Goal: Task Accomplishment & Management: Complete application form

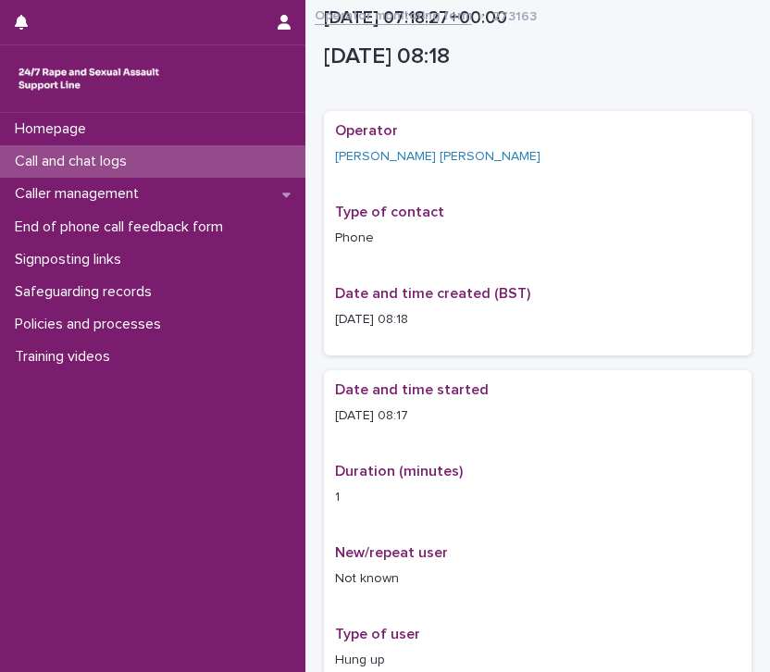
scroll to position [248, 0]
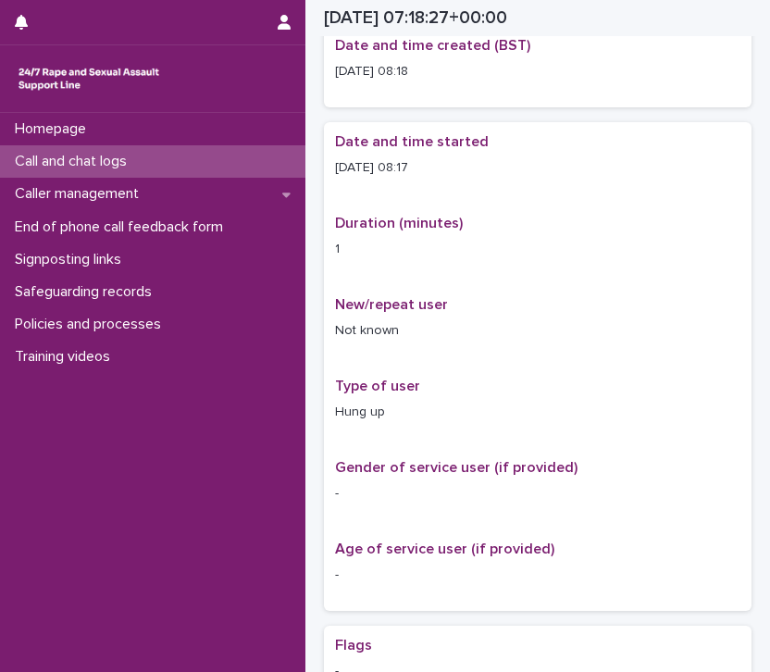
click at [103, 169] on p "Call and chat logs" at bounding box center [74, 162] width 134 height 18
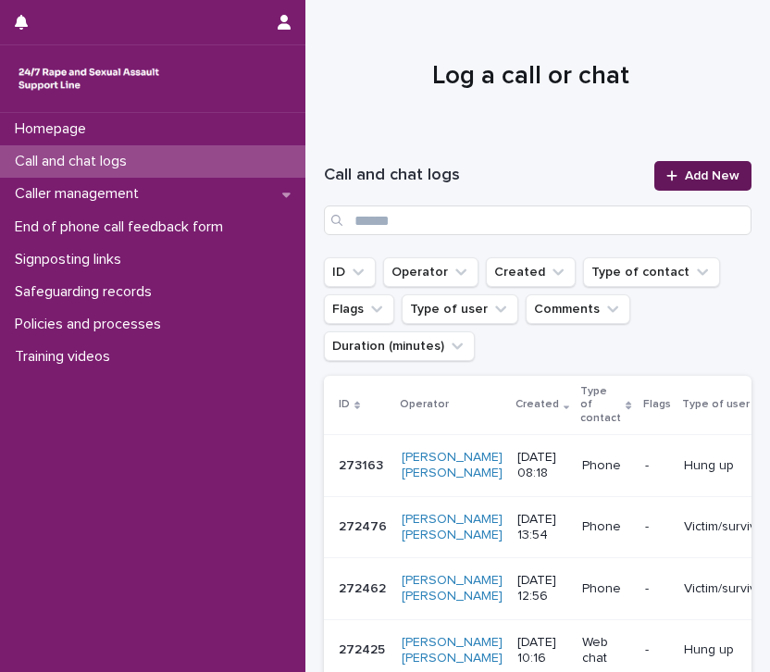
click at [699, 175] on span "Add New" at bounding box center [712, 175] width 55 height 13
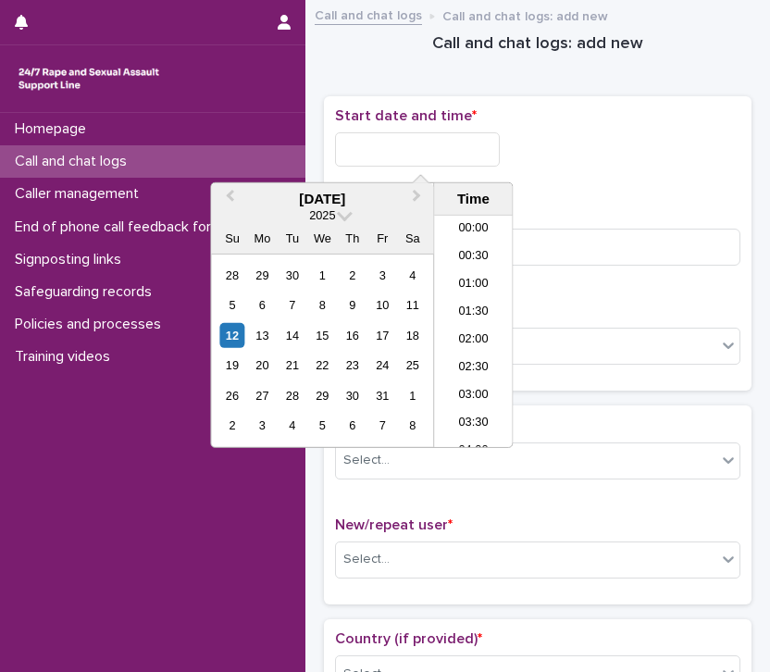
scroll to position [398, 0]
click at [437, 149] on input "text" at bounding box center [417, 149] width 165 height 34
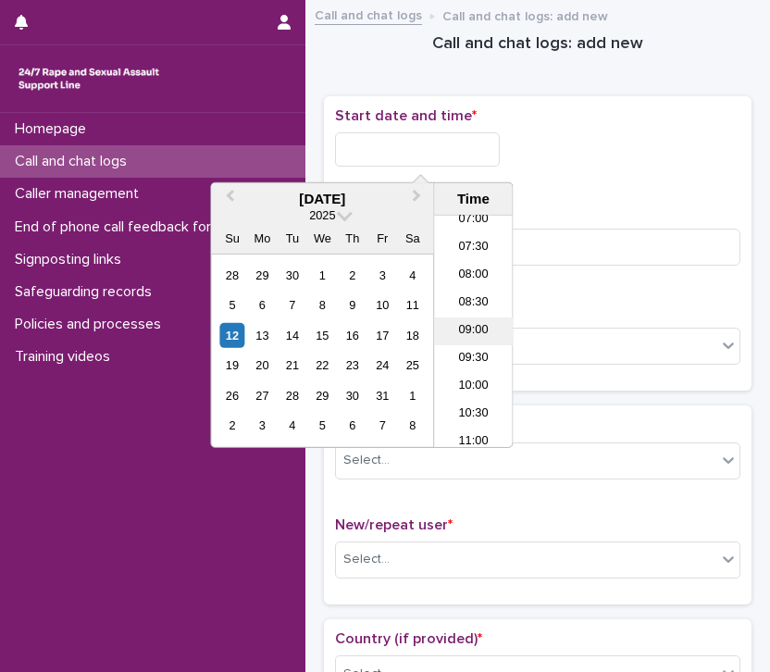
click at [476, 336] on li "09:00" at bounding box center [473, 331] width 79 height 28
click at [476, 143] on input "**********" at bounding box center [417, 149] width 165 height 34
type input "**********"
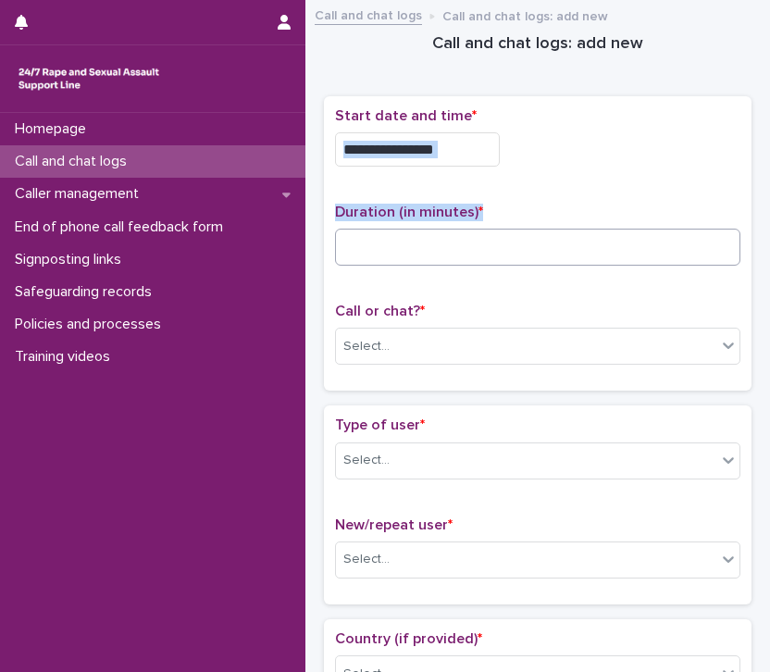
drag, startPoint x: 604, startPoint y: 188, endPoint x: 522, endPoint y: 243, distance: 99.3
click at [522, 243] on div "**********" at bounding box center [537, 243] width 405 height 273
click at [522, 243] on input at bounding box center [537, 247] width 405 height 37
type input "*"
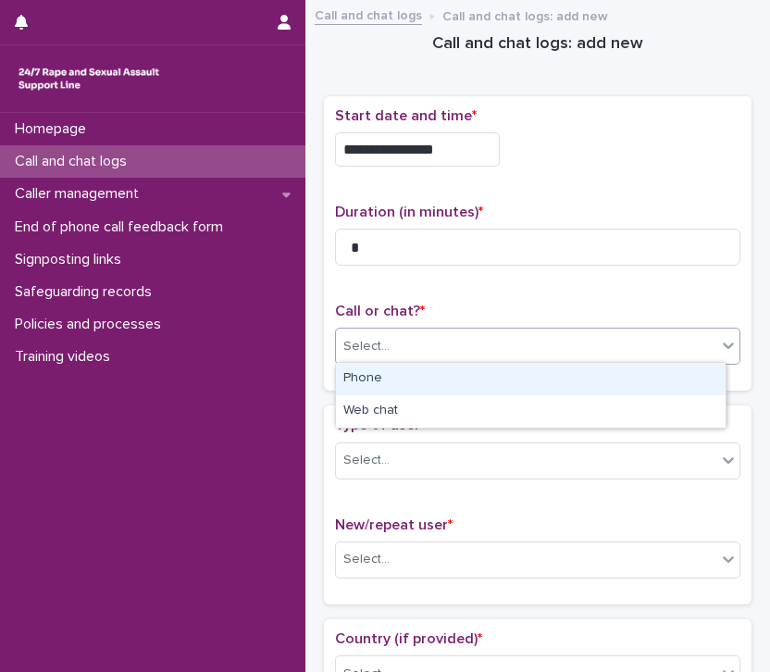
click at [500, 342] on div "Select..." at bounding box center [526, 346] width 380 height 31
click at [466, 387] on div "Phone" at bounding box center [531, 379] width 390 height 32
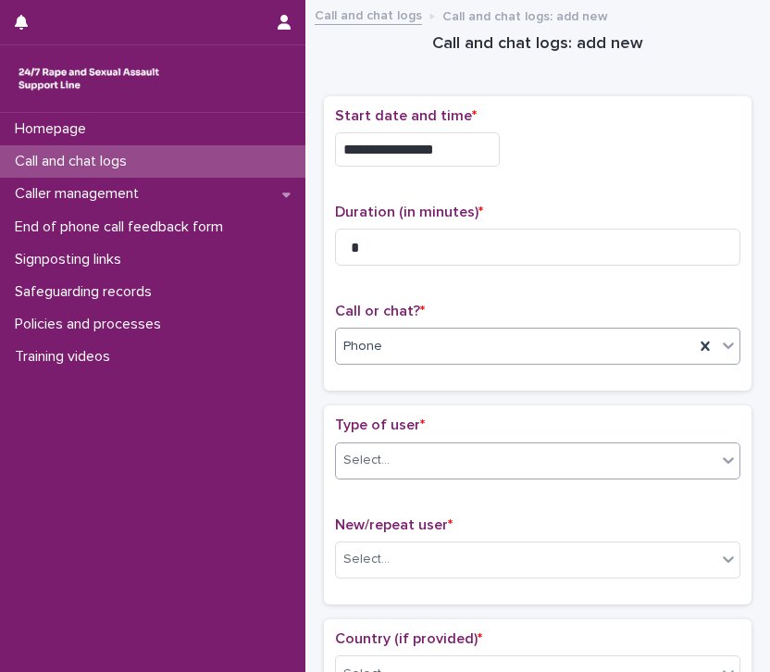
click at [408, 456] on div "Select..." at bounding box center [526, 460] width 380 height 31
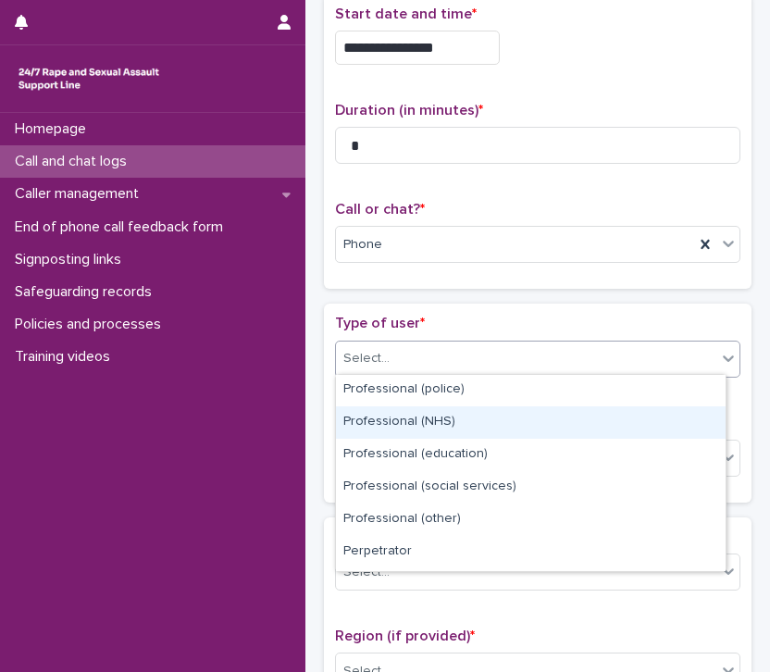
scroll to position [289, 0]
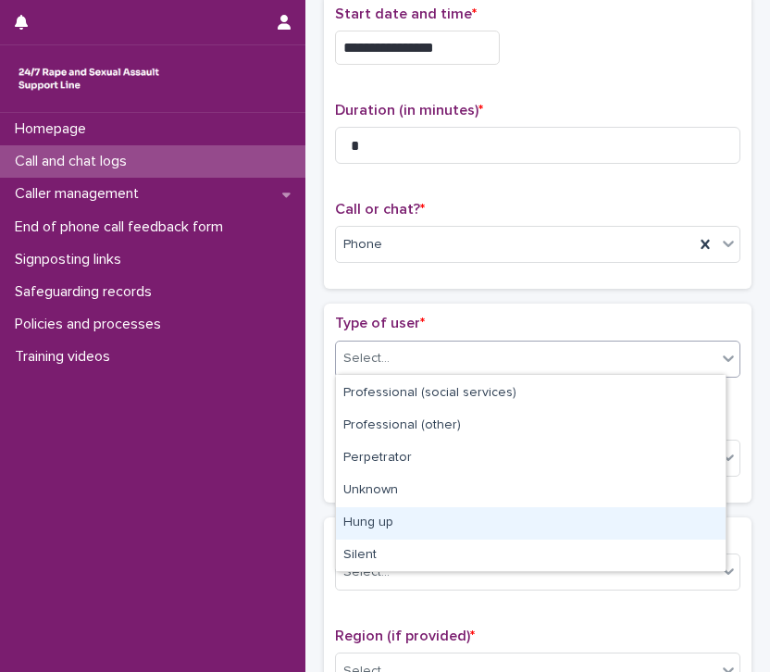
click at [505, 518] on div "Hung up" at bounding box center [531, 523] width 390 height 32
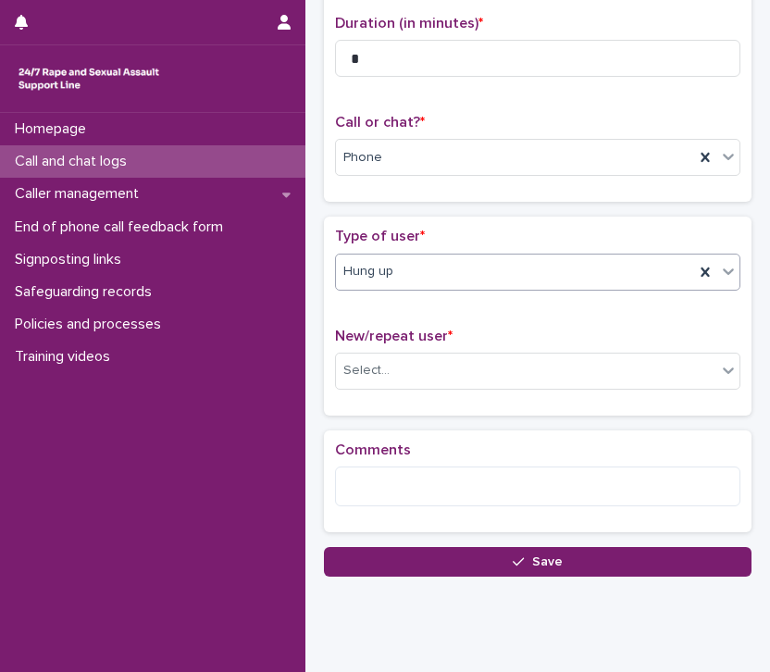
scroll to position [191, 0]
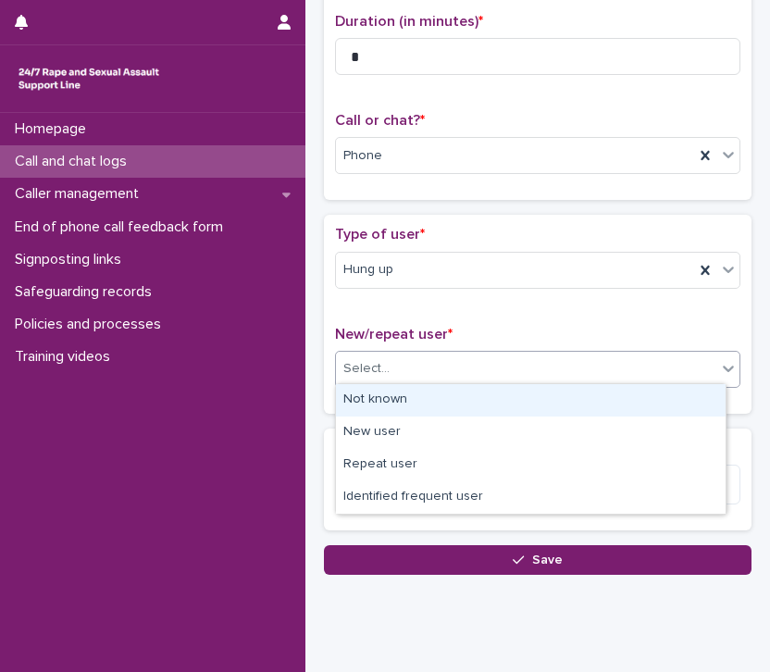
click at [527, 373] on div "Select..." at bounding box center [526, 368] width 380 height 31
click at [511, 403] on div "Not known" at bounding box center [531, 400] width 390 height 32
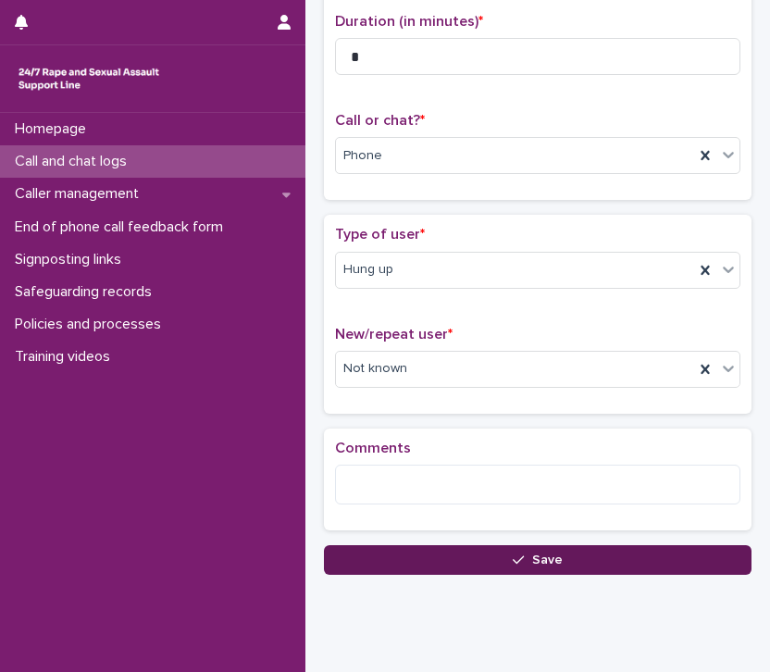
click at [577, 562] on button "Save" at bounding box center [537, 560] width 427 height 30
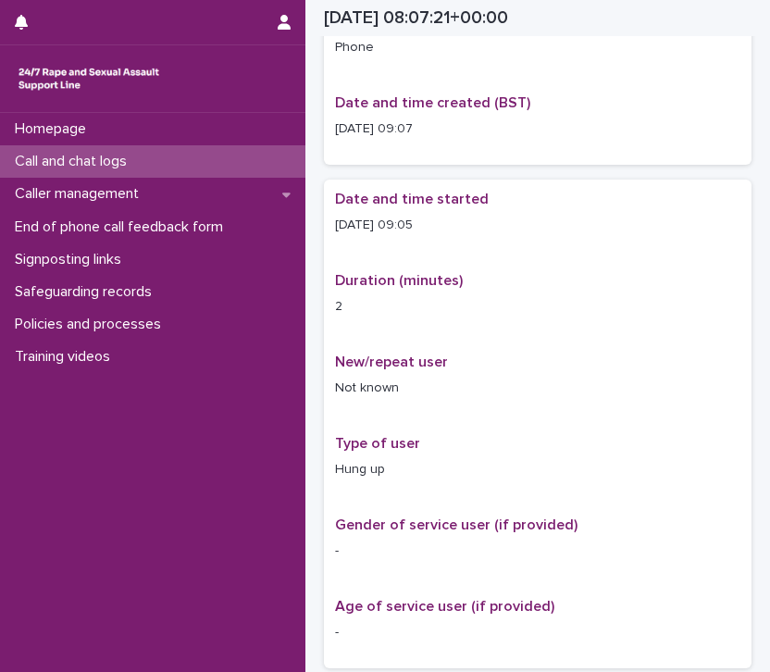
scroll to position [202, 0]
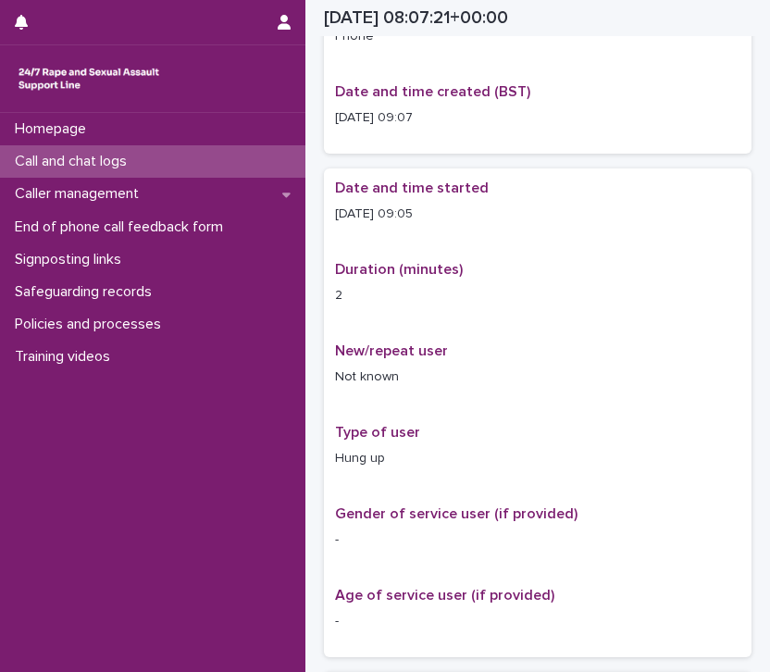
click at [89, 162] on p "Call and chat logs" at bounding box center [74, 162] width 134 height 18
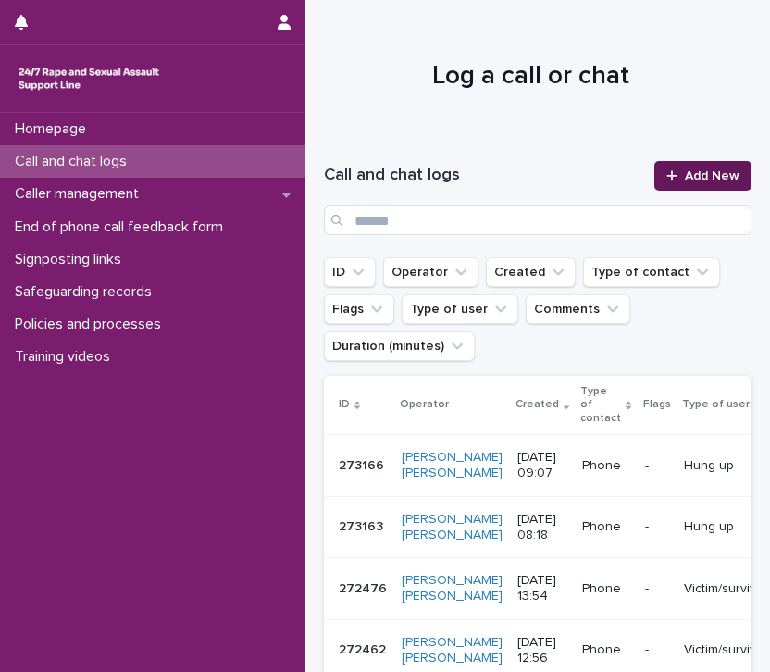
click at [712, 169] on span "Add New" at bounding box center [712, 175] width 55 height 13
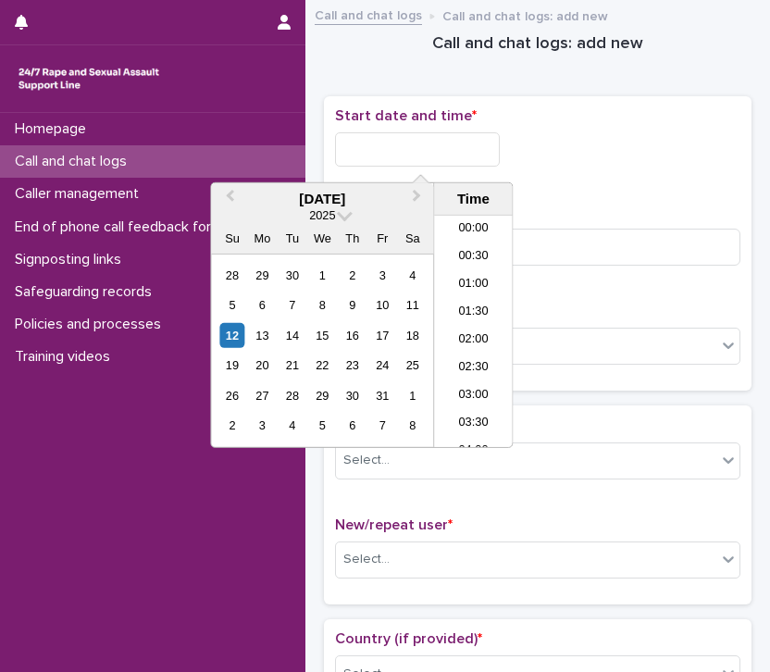
scroll to position [398, 0]
click at [477, 153] on input "text" at bounding box center [417, 149] width 165 height 34
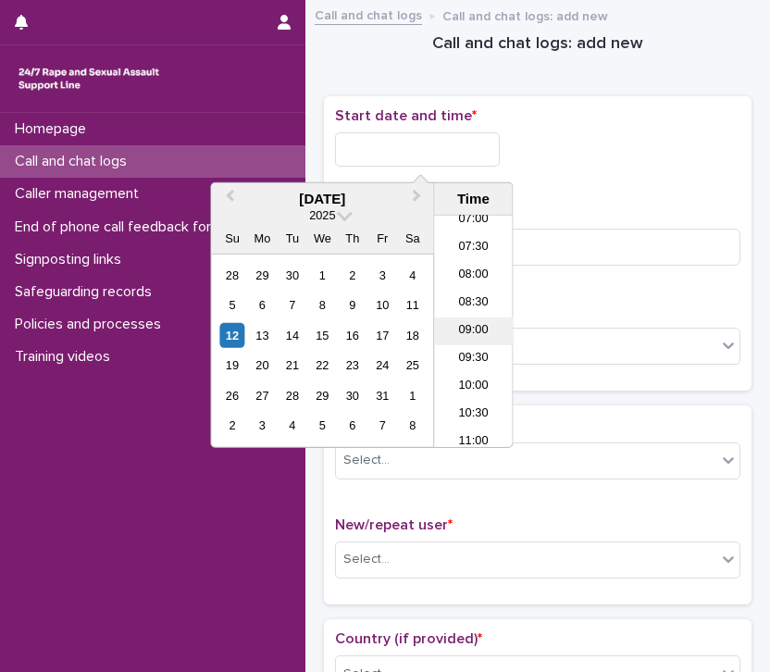
click at [461, 335] on li "09:00" at bounding box center [473, 331] width 79 height 28
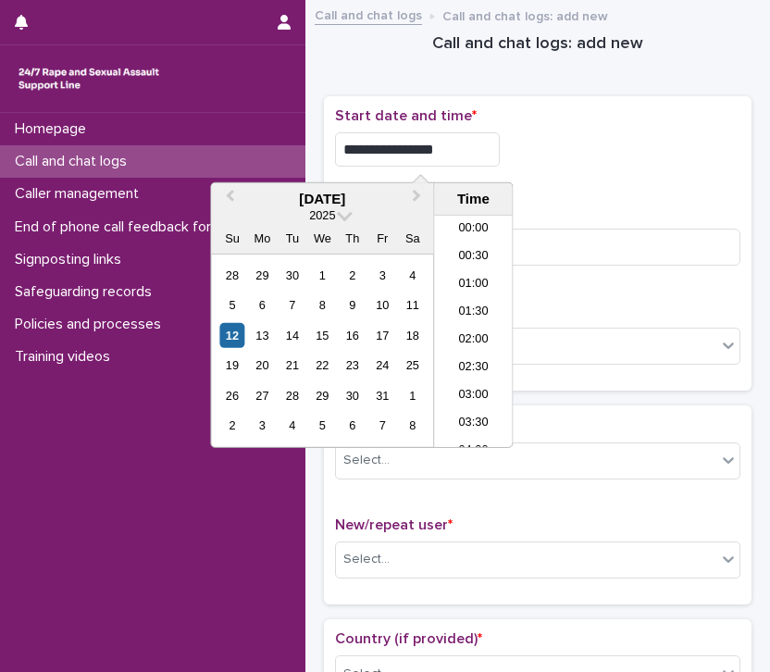
click at [459, 145] on input "**********" at bounding box center [417, 149] width 165 height 34
type input "**********"
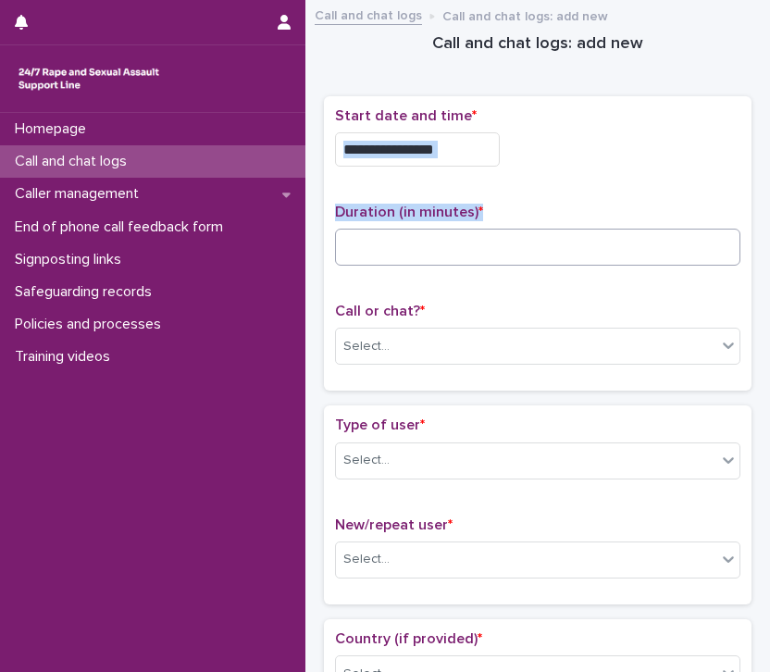
drag, startPoint x: 583, startPoint y: 186, endPoint x: 512, endPoint y: 249, distance: 95.1
click at [512, 249] on div "**********" at bounding box center [537, 243] width 405 height 273
click at [512, 249] on input at bounding box center [537, 247] width 405 height 37
type input "*"
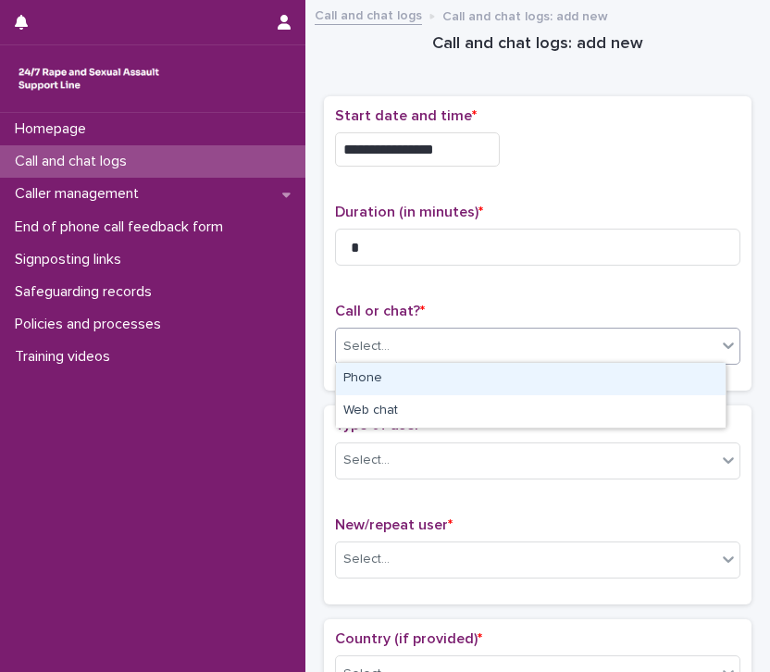
click at [507, 352] on div "Select..." at bounding box center [526, 346] width 380 height 31
click at [492, 382] on div "Phone" at bounding box center [531, 379] width 390 height 32
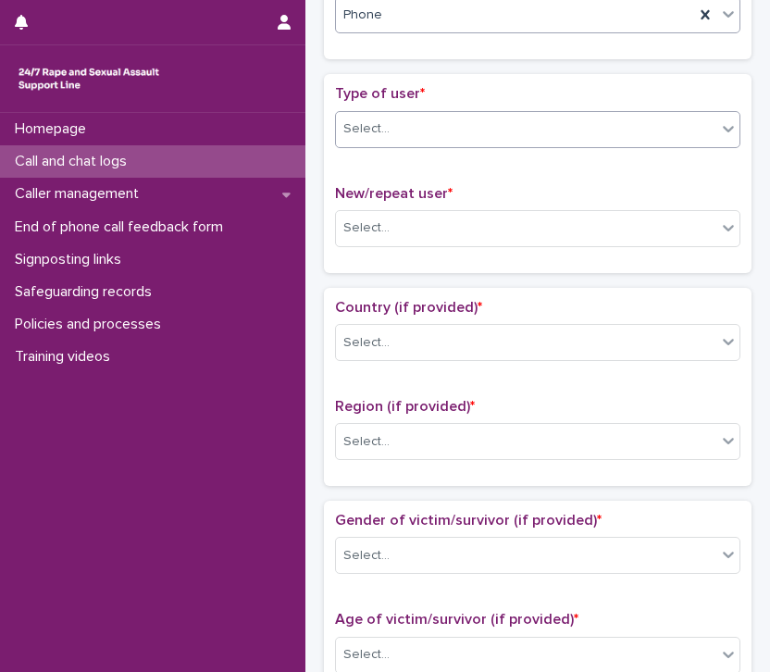
scroll to position [332, 0]
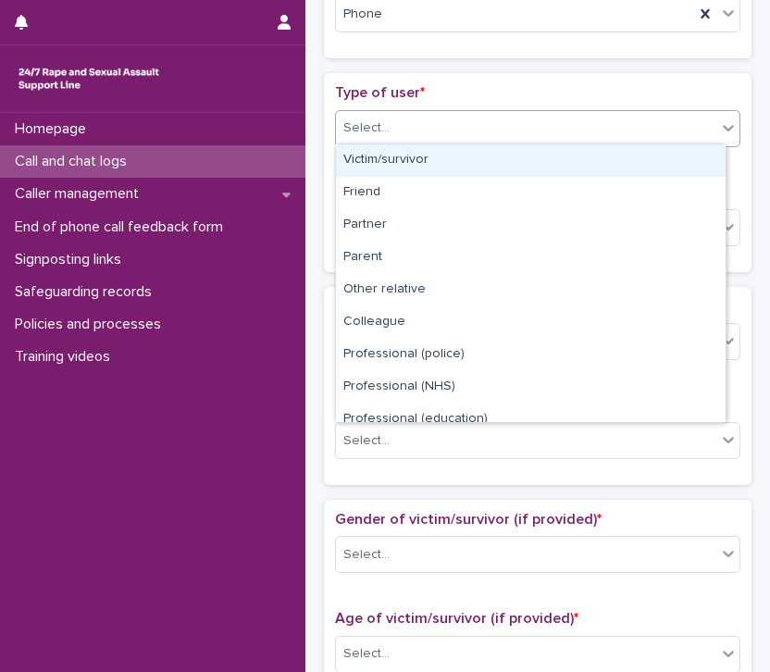
click at [529, 121] on div "Select..." at bounding box center [526, 128] width 380 height 31
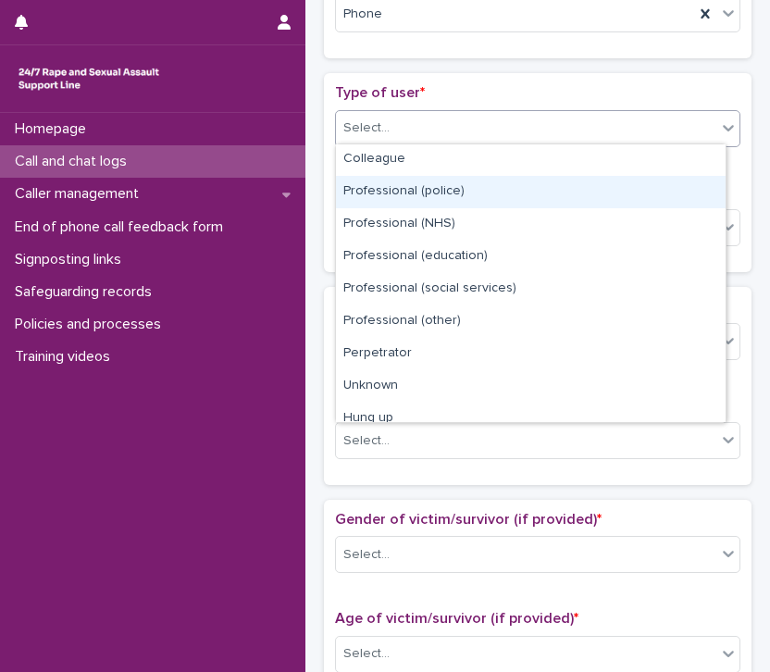
scroll to position [207, 0]
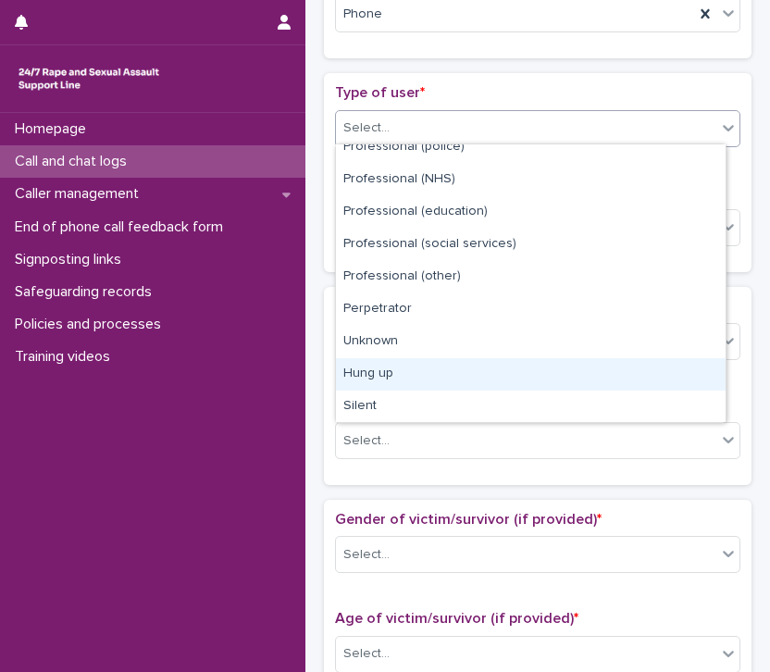
click at [458, 367] on div "Hung up" at bounding box center [531, 374] width 390 height 32
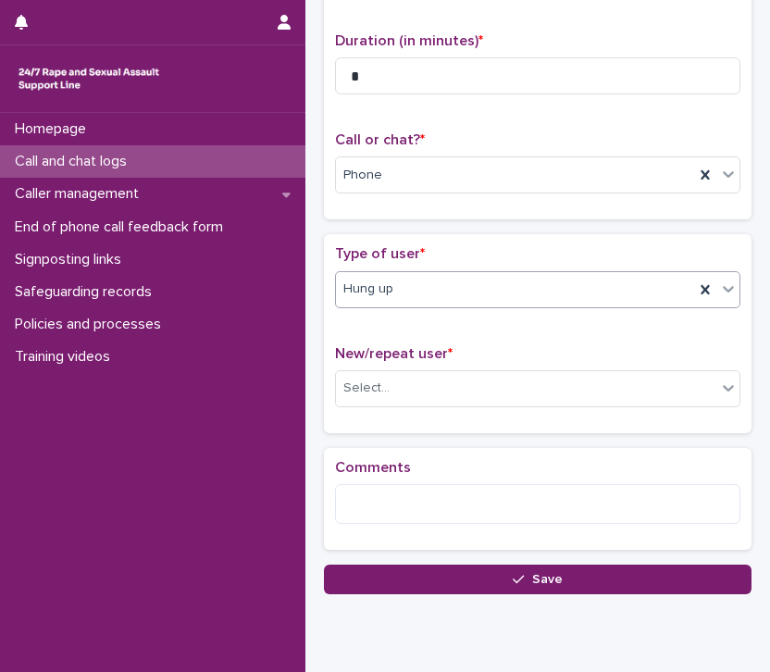
scroll to position [233, 0]
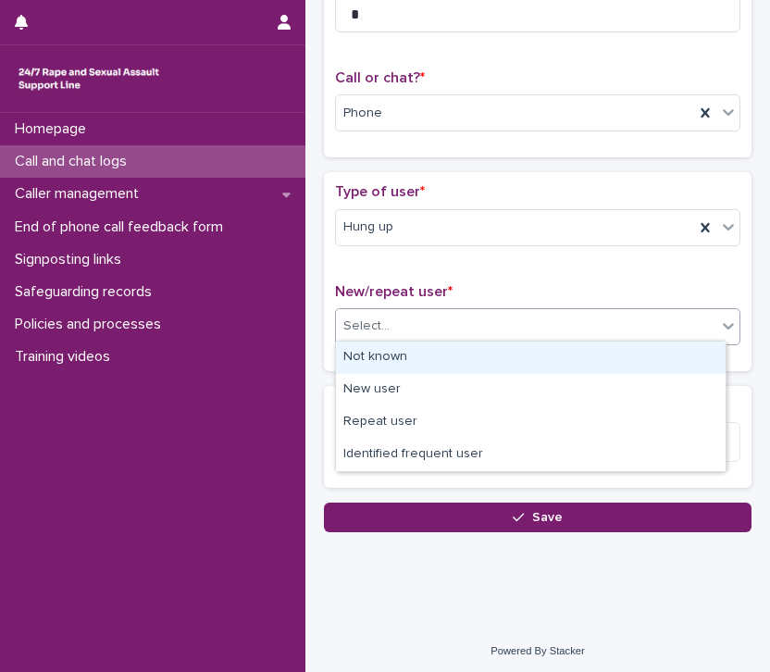
click at [428, 326] on div "Select..." at bounding box center [526, 326] width 380 height 31
click at [422, 361] on div "Not known" at bounding box center [531, 357] width 390 height 32
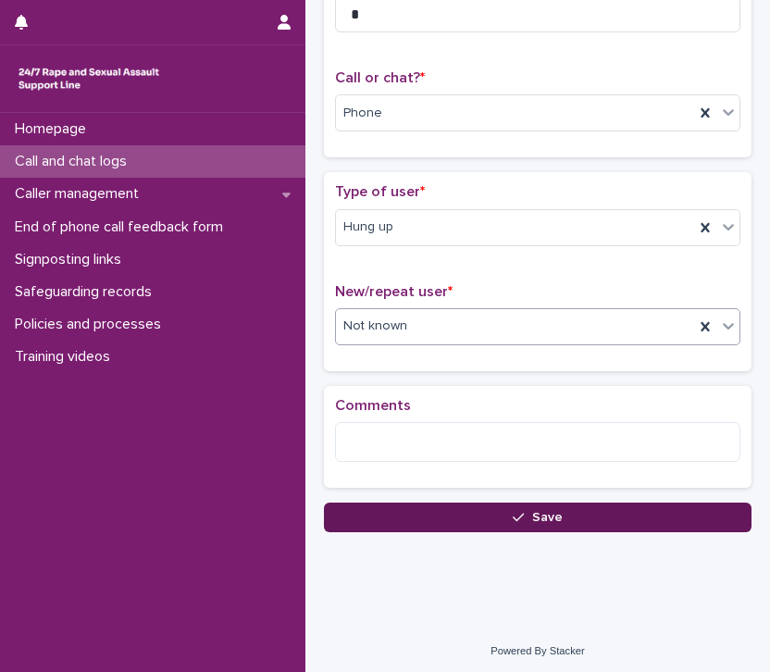
click at [445, 510] on button "Save" at bounding box center [537, 517] width 427 height 30
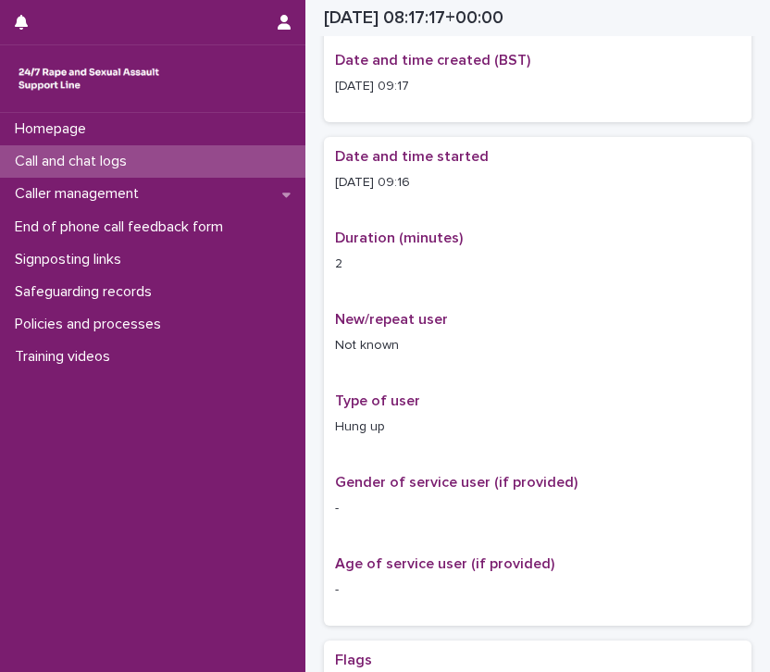
scroll to position [244, 0]
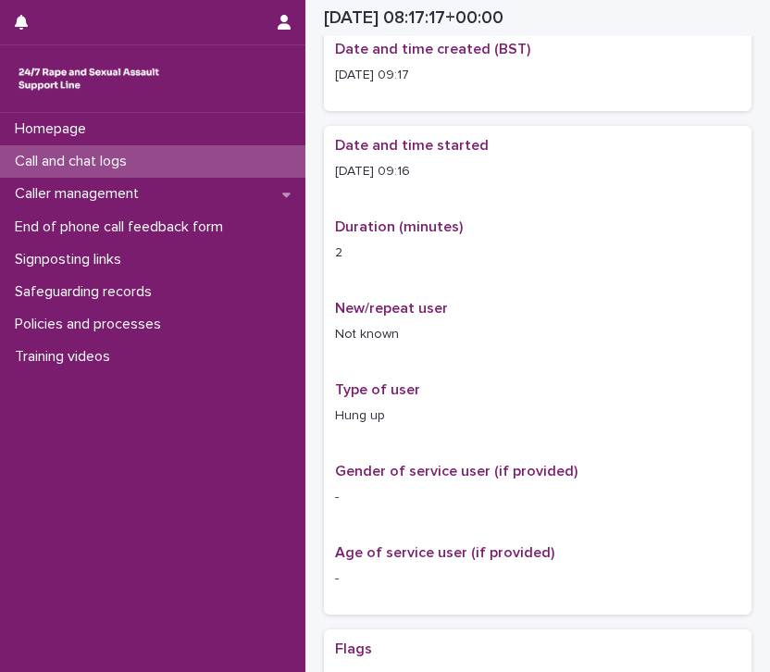
click at [159, 162] on div "Call and chat logs" at bounding box center [152, 161] width 305 height 32
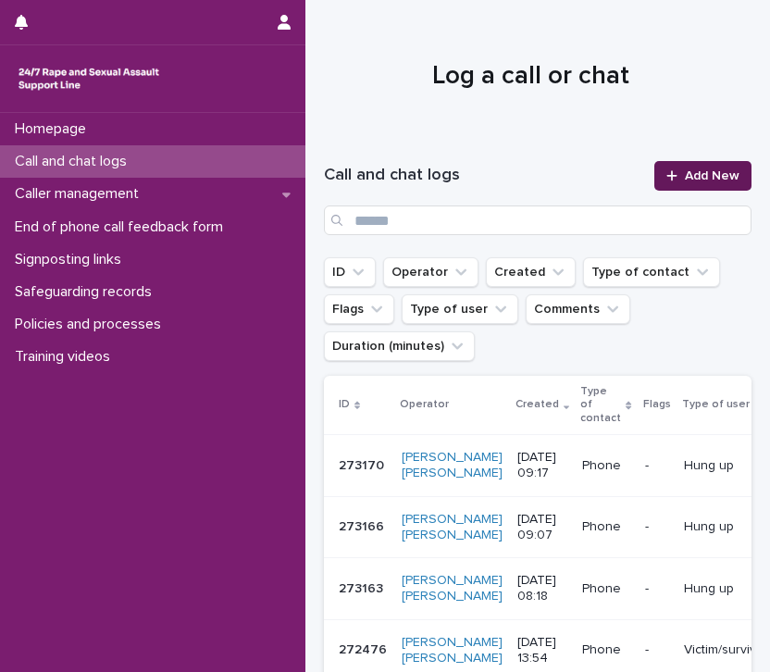
click at [707, 180] on span "Add New" at bounding box center [712, 175] width 55 height 13
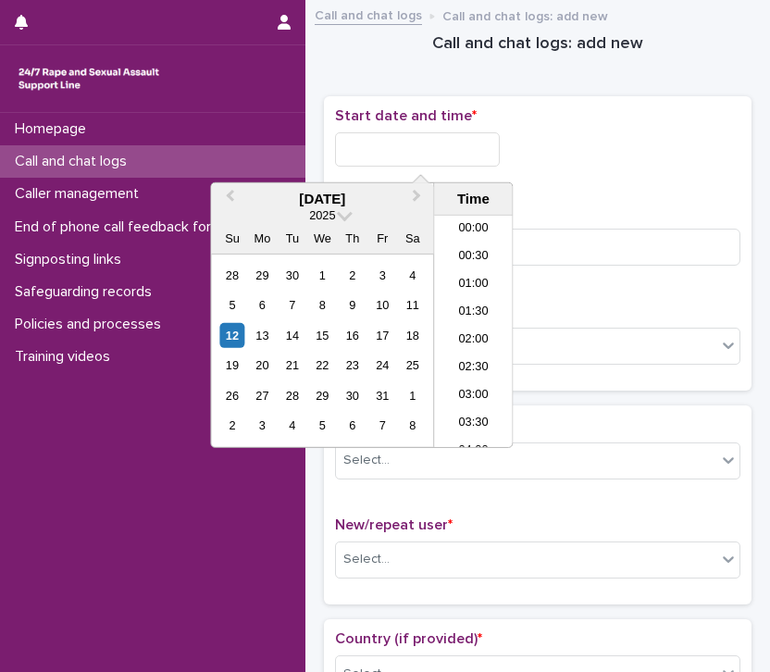
scroll to position [398, 0]
click at [364, 142] on input "text" at bounding box center [417, 149] width 165 height 34
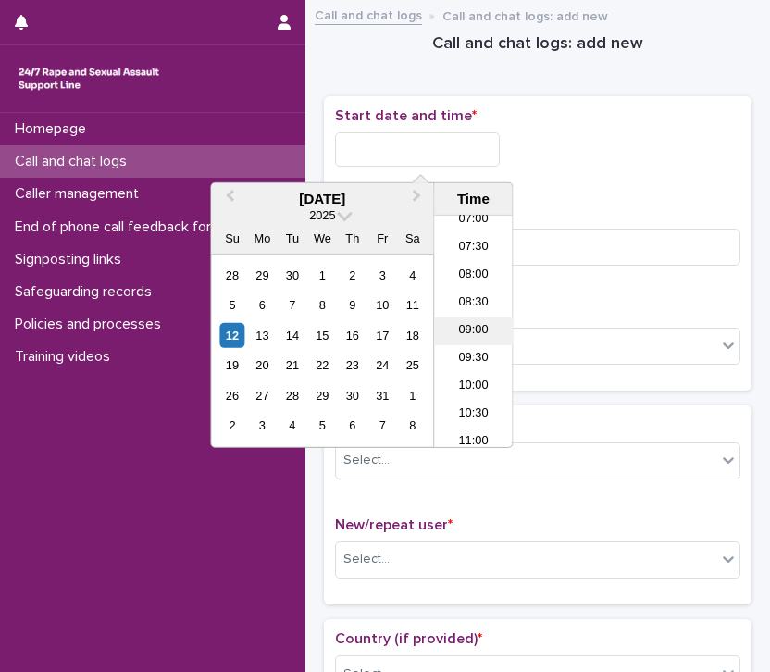
click at [466, 332] on li "09:00" at bounding box center [473, 331] width 79 height 28
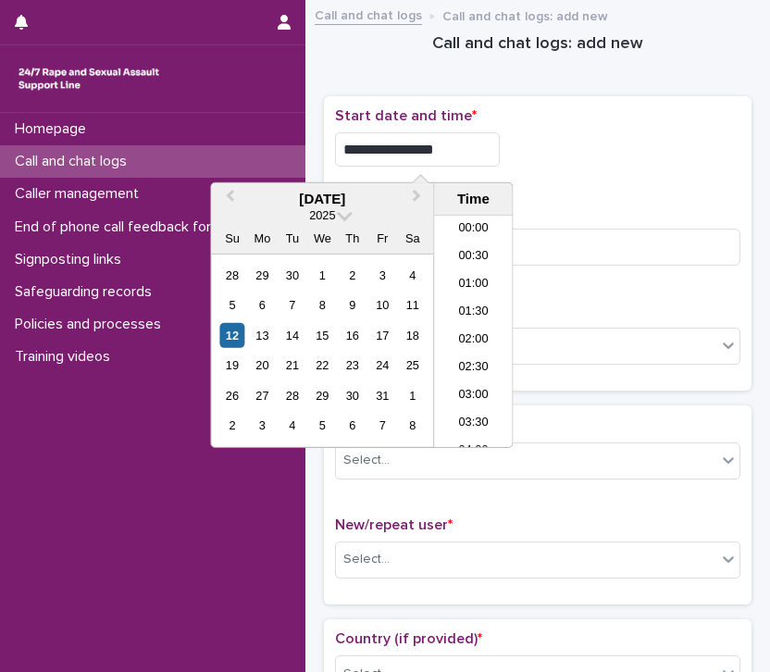
click at [452, 143] on input "**********" at bounding box center [417, 149] width 165 height 34
type input "**********"
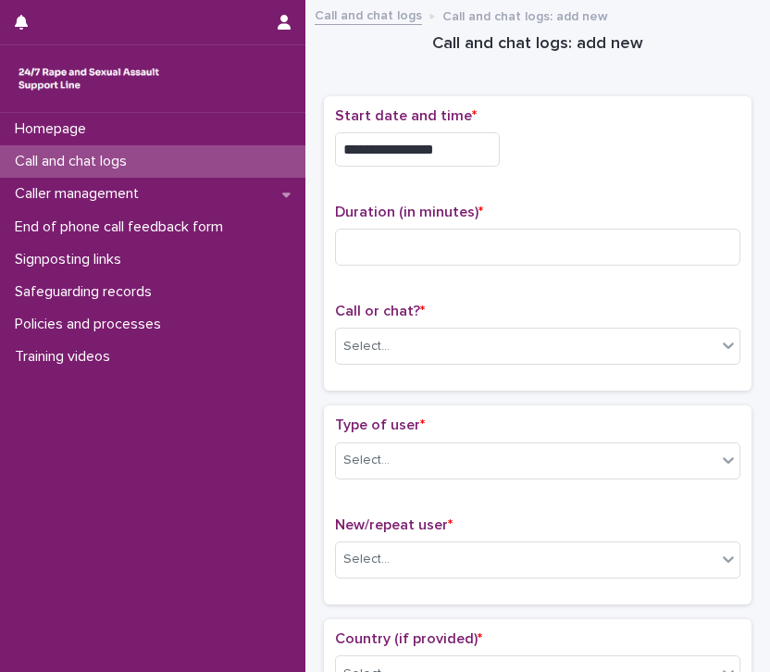
click at [614, 198] on div "**********" at bounding box center [537, 243] width 405 height 273
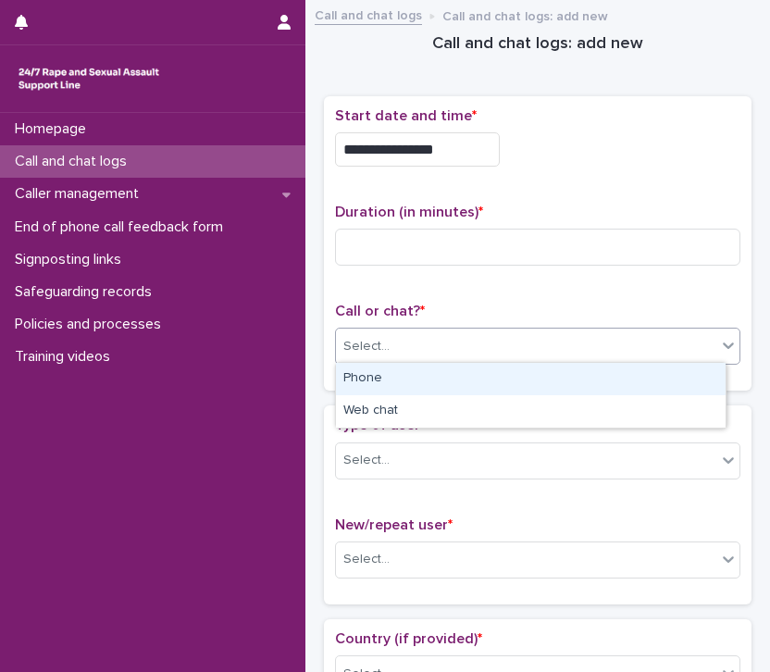
click at [395, 353] on div "Select..." at bounding box center [526, 346] width 380 height 31
click at [389, 377] on div "Phone" at bounding box center [531, 379] width 390 height 32
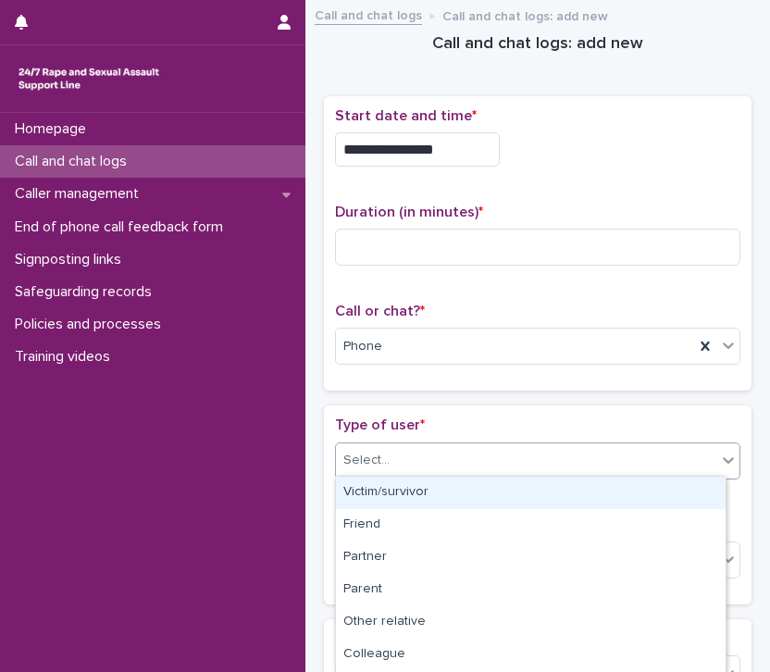
click at [400, 462] on div "Select..." at bounding box center [526, 460] width 380 height 31
click at [396, 492] on div "Victim/survivor" at bounding box center [531, 493] width 390 height 32
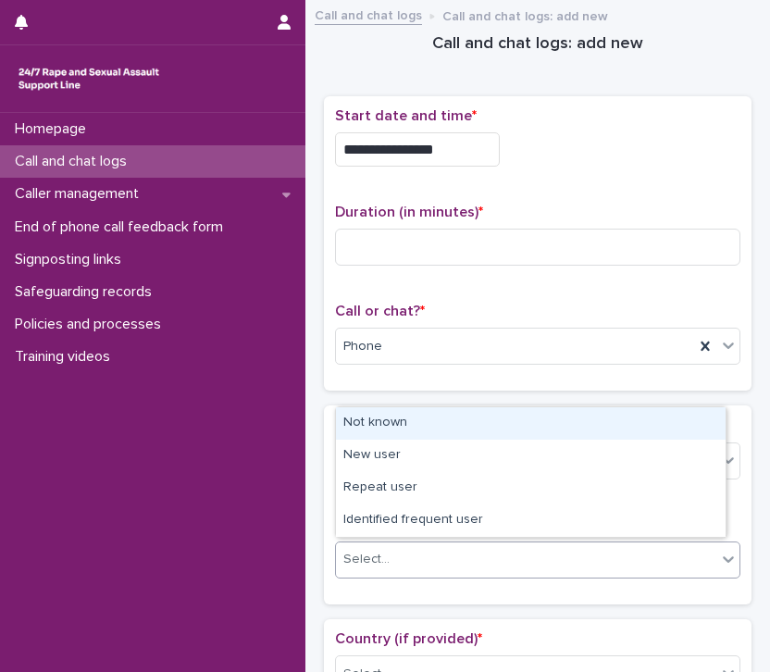
click at [400, 556] on div "Select..." at bounding box center [526, 559] width 380 height 31
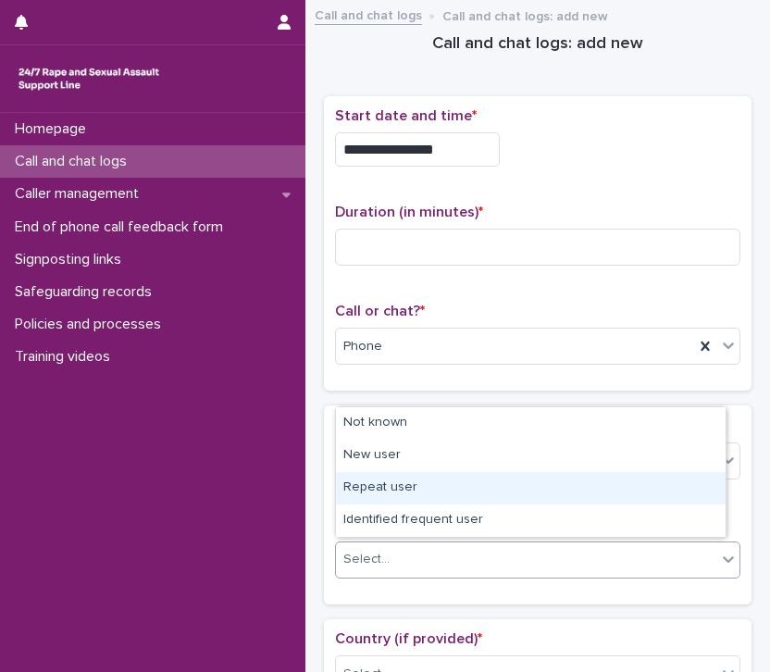
click at [431, 484] on div "Repeat user" at bounding box center [531, 488] width 390 height 32
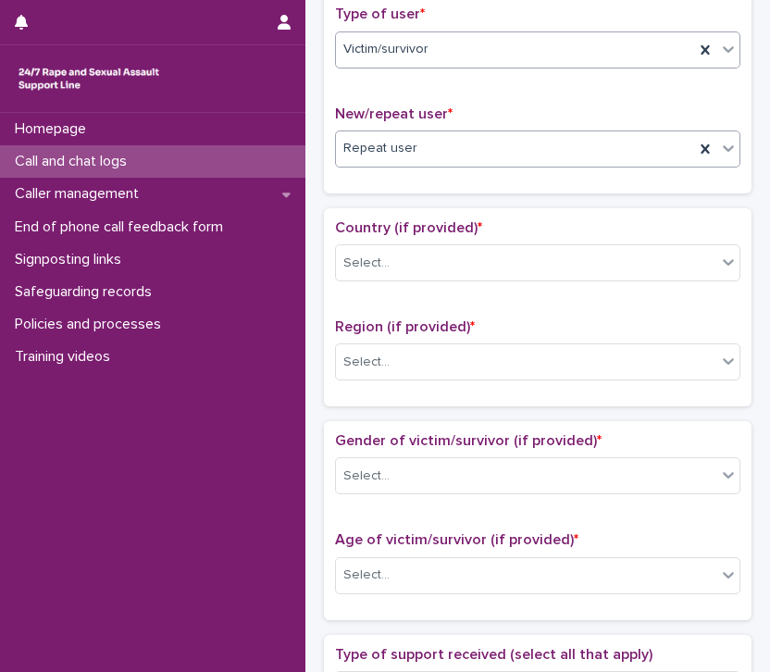
scroll to position [409, 0]
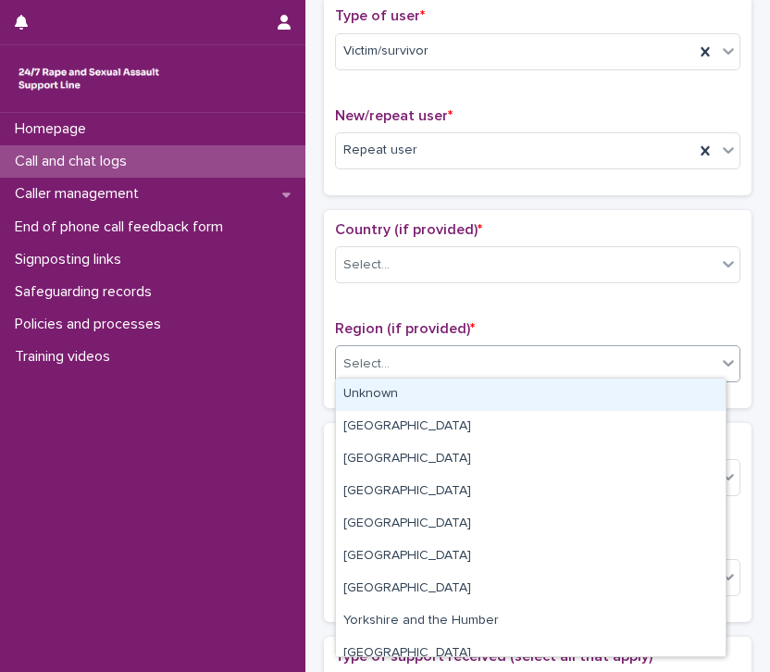
click at [444, 352] on div "Select..." at bounding box center [526, 364] width 380 height 31
click at [428, 402] on div "Unknown" at bounding box center [531, 394] width 390 height 32
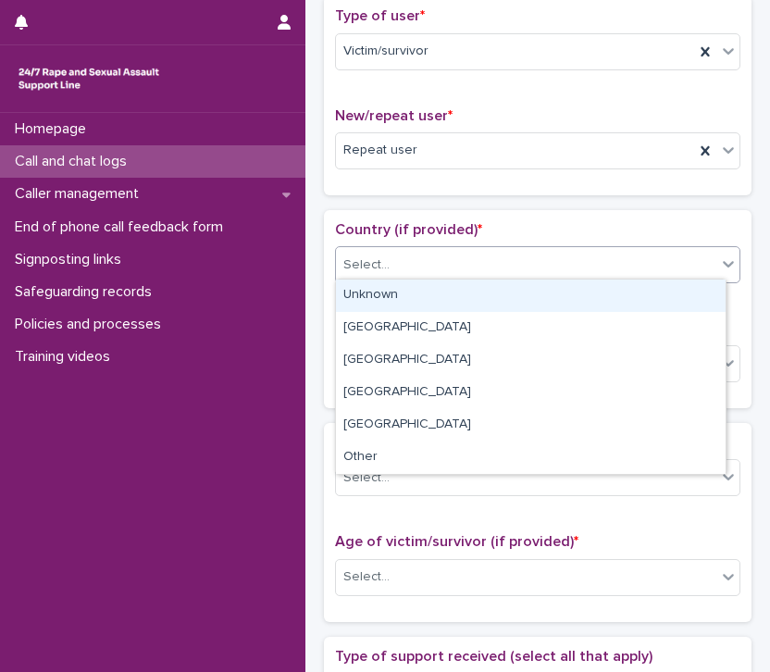
click at [445, 262] on div "Select..." at bounding box center [526, 265] width 380 height 31
click at [437, 294] on div "Unknown" at bounding box center [531, 295] width 390 height 32
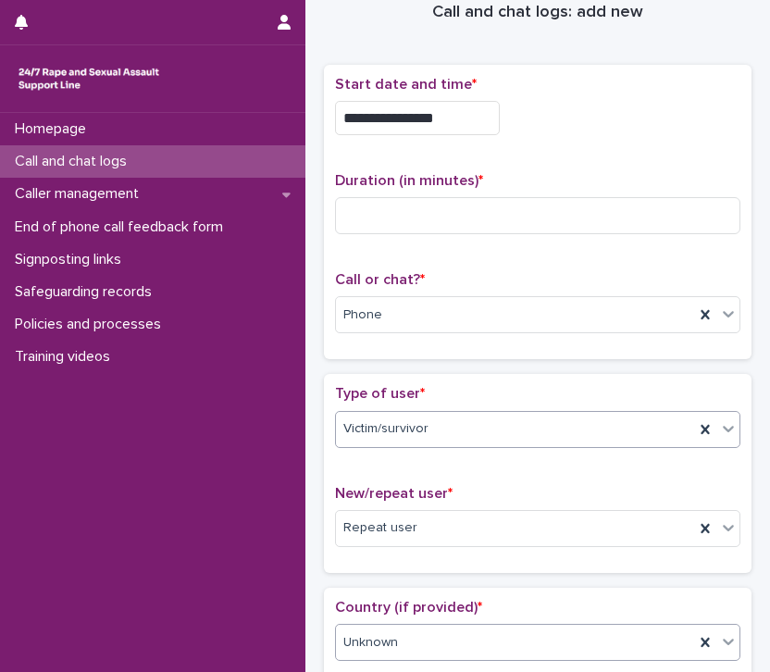
scroll to position [0, 0]
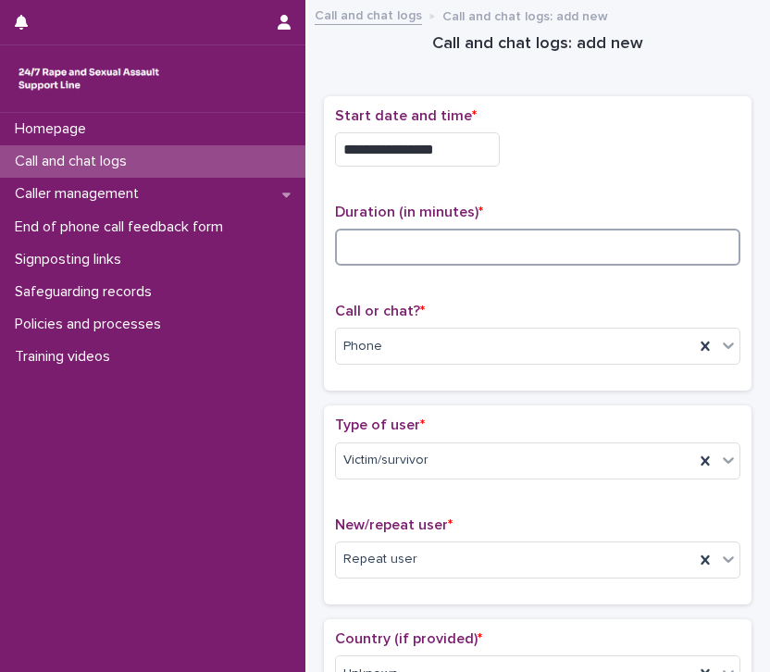
click at [469, 242] on input at bounding box center [537, 247] width 405 height 37
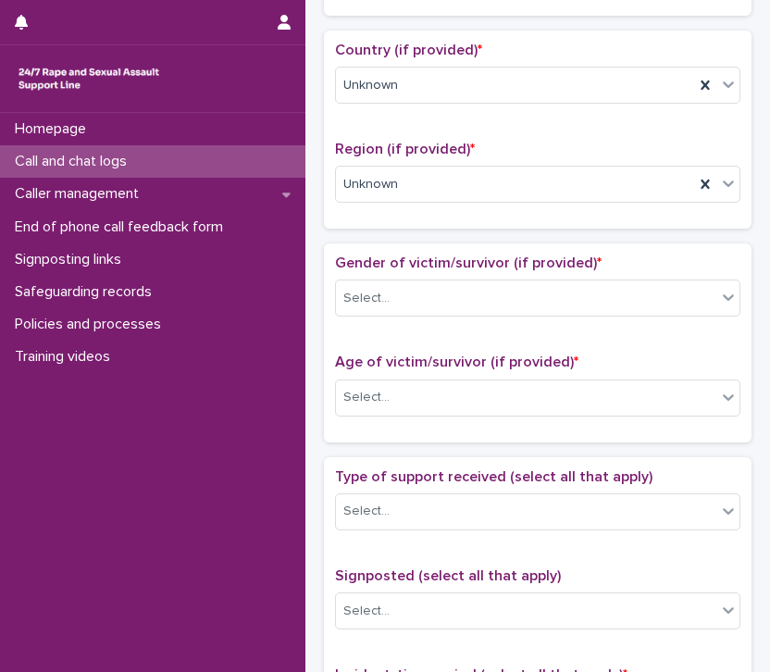
scroll to position [590, 0]
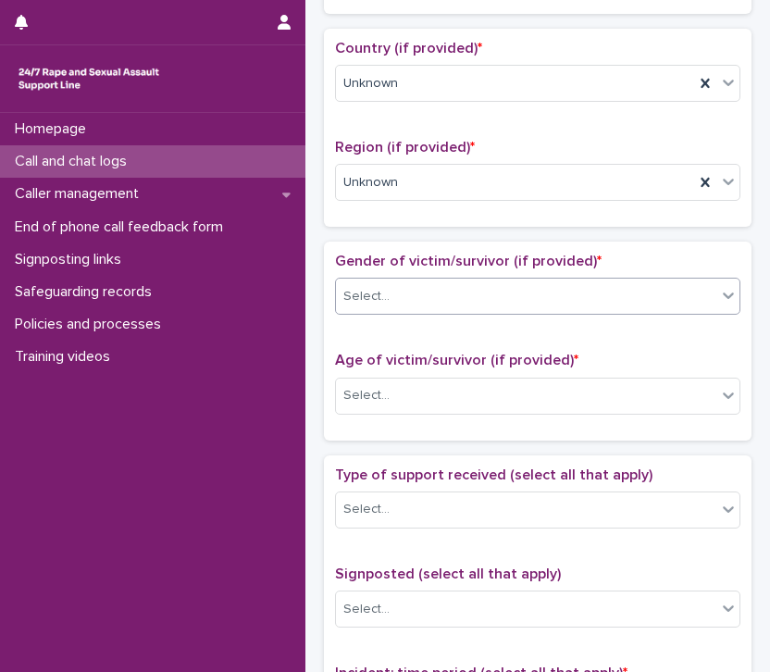
type input "**"
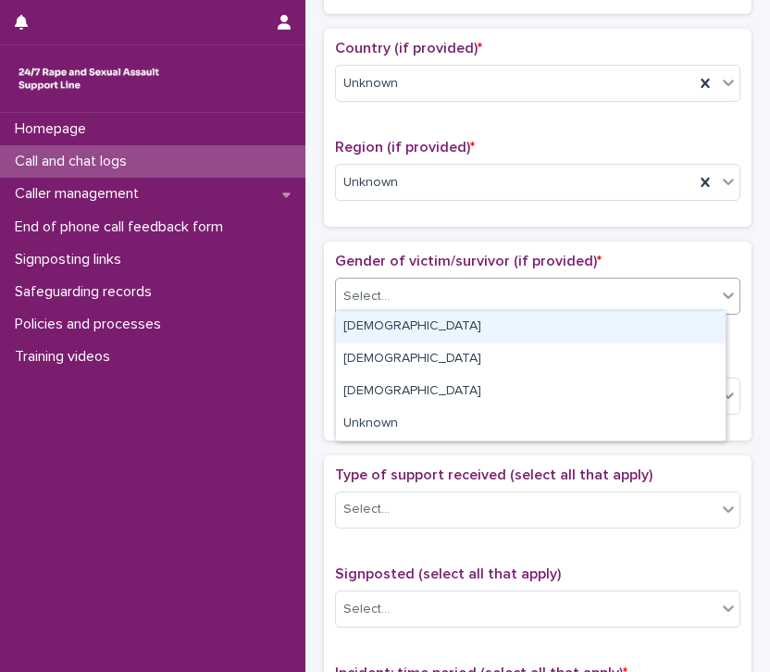
click at [449, 291] on div "Select..." at bounding box center [526, 296] width 380 height 31
click at [433, 330] on div "[DEMOGRAPHIC_DATA]" at bounding box center [531, 327] width 390 height 32
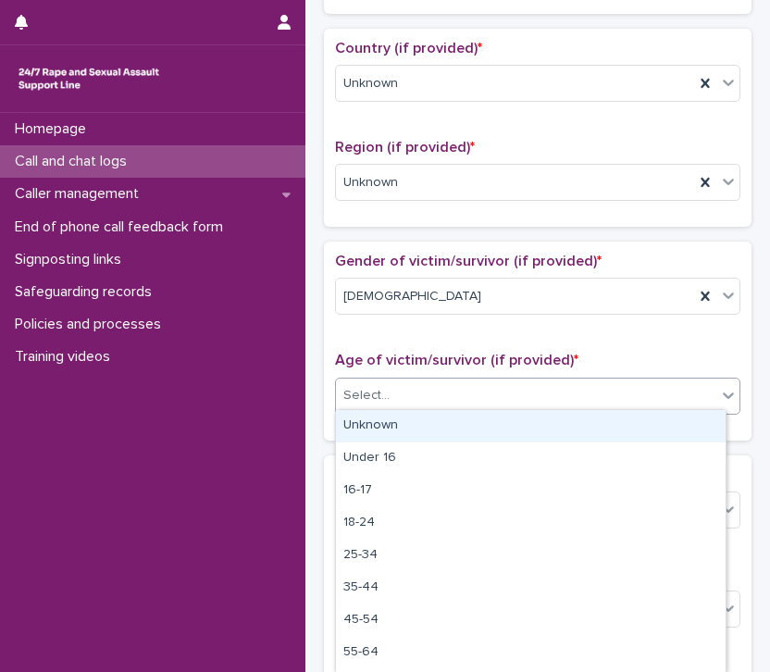
click at [429, 391] on div "Select..." at bounding box center [526, 395] width 380 height 31
click at [431, 427] on div "Unknown" at bounding box center [531, 426] width 390 height 32
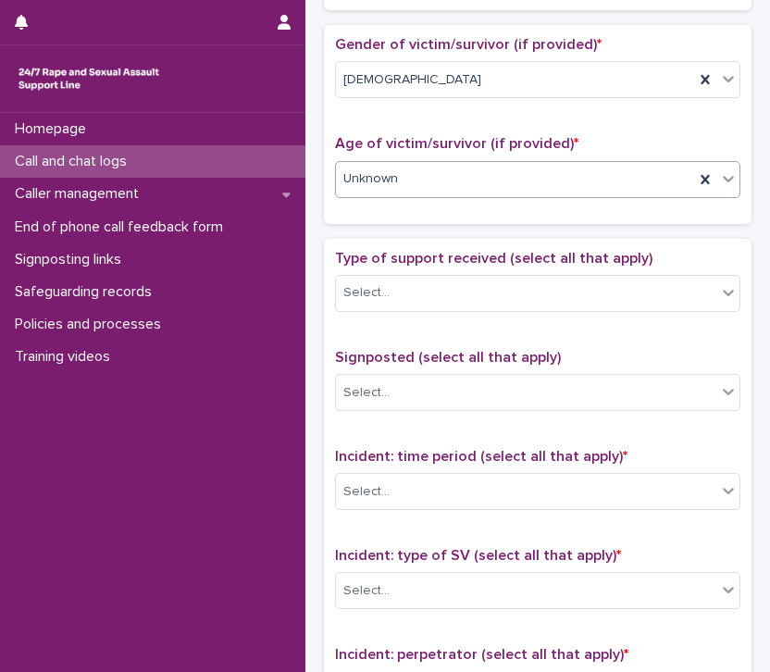
scroll to position [809, 0]
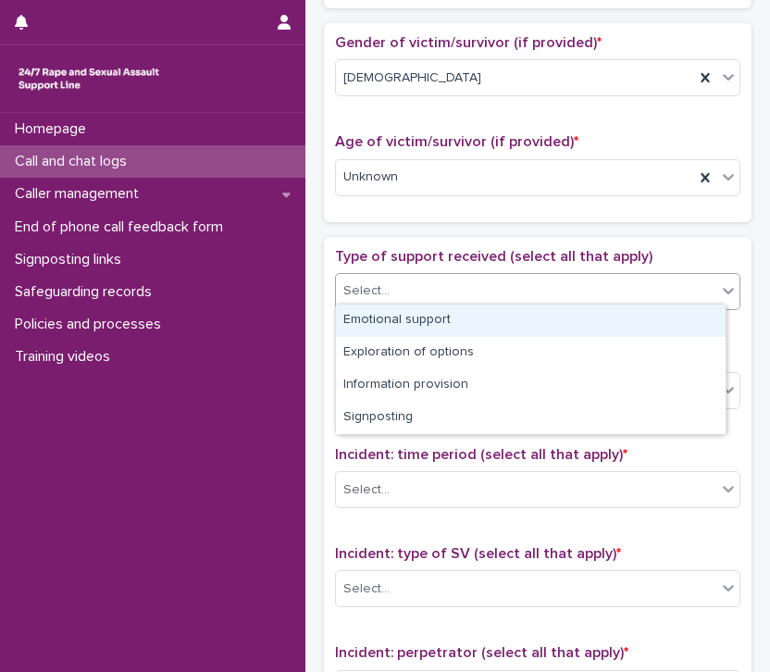
drag, startPoint x: 435, startPoint y: 288, endPoint x: 429, endPoint y: 321, distance: 33.8
click at [429, 321] on body "**********" at bounding box center [385, 336] width 770 height 672
click at [429, 321] on div "Emotional support" at bounding box center [531, 320] width 390 height 32
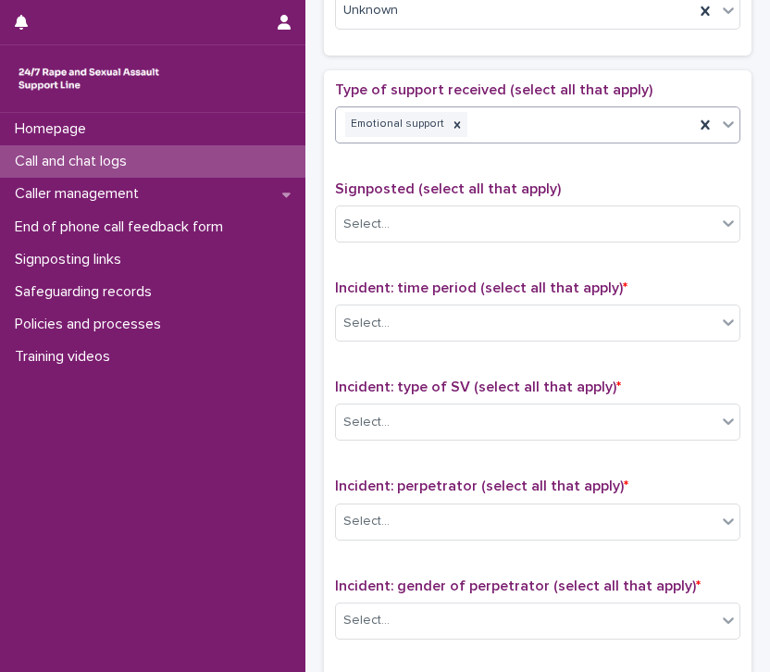
scroll to position [977, 0]
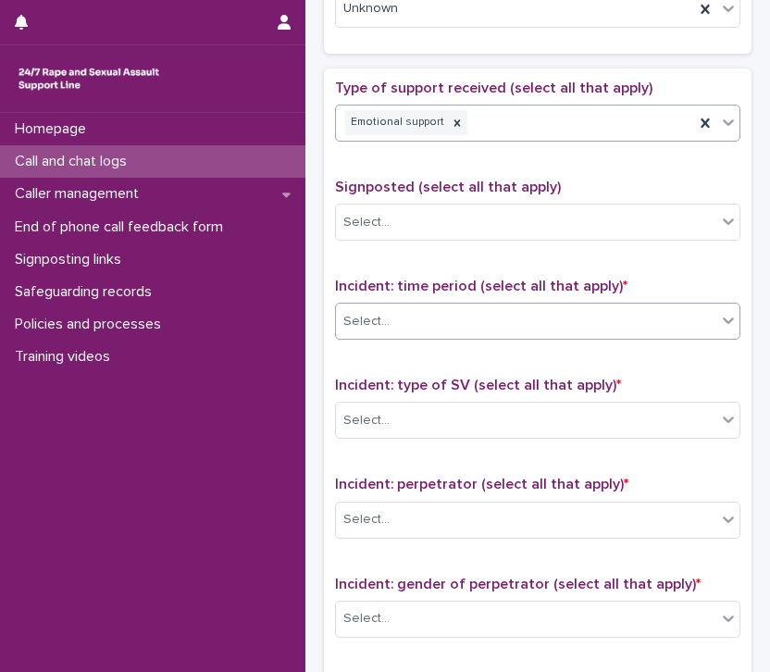
click at [448, 318] on div "Select..." at bounding box center [526, 321] width 380 height 31
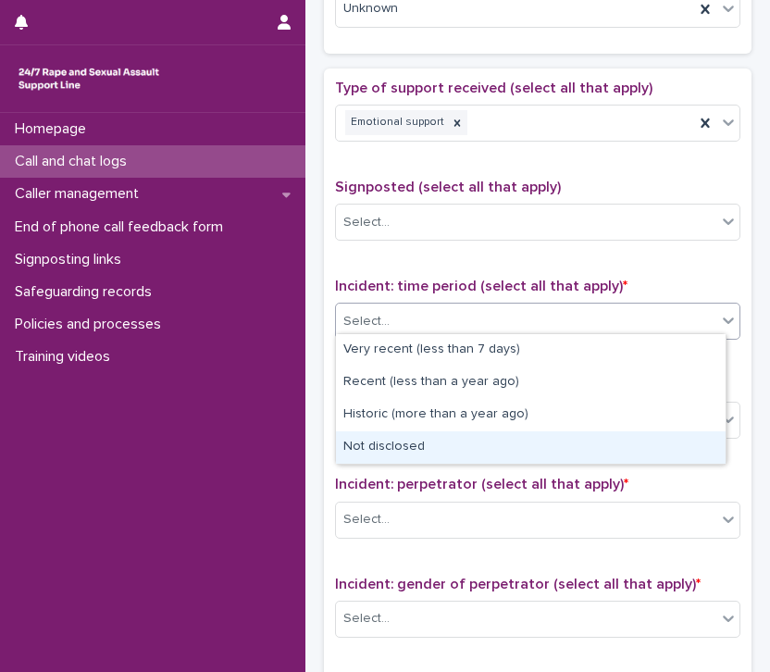
click at [444, 441] on div "Not disclosed" at bounding box center [531, 447] width 390 height 32
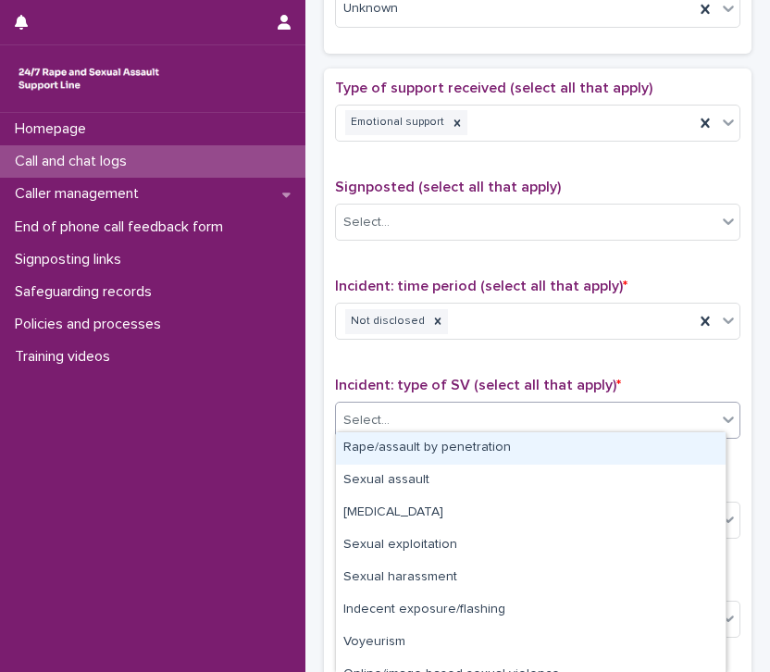
click at [426, 405] on div "Select..." at bounding box center [526, 420] width 380 height 31
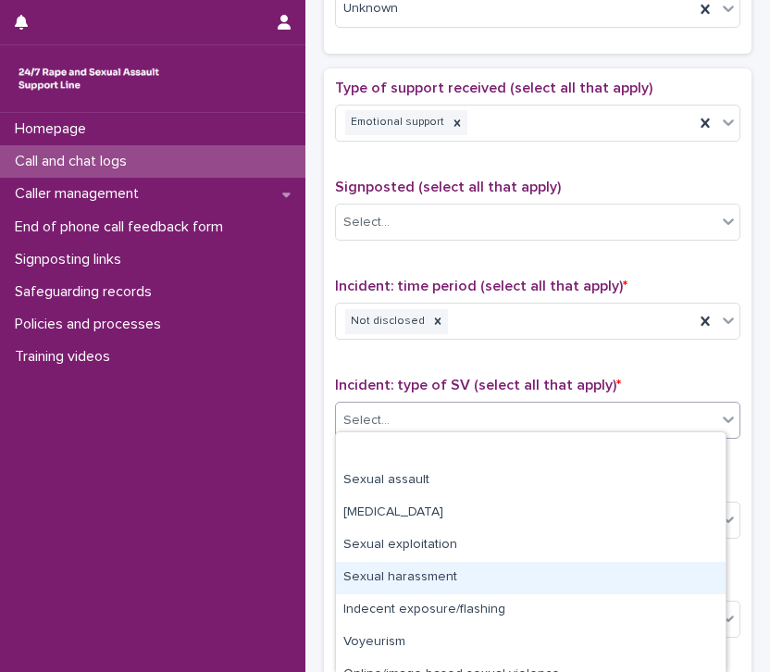
scroll to position [83, 0]
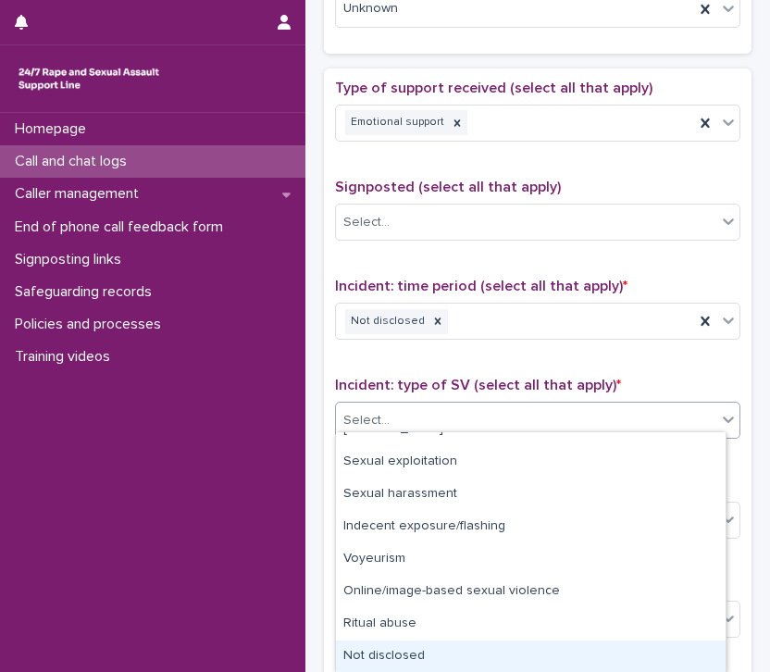
click at [422, 658] on div "Not disclosed" at bounding box center [531, 656] width 390 height 32
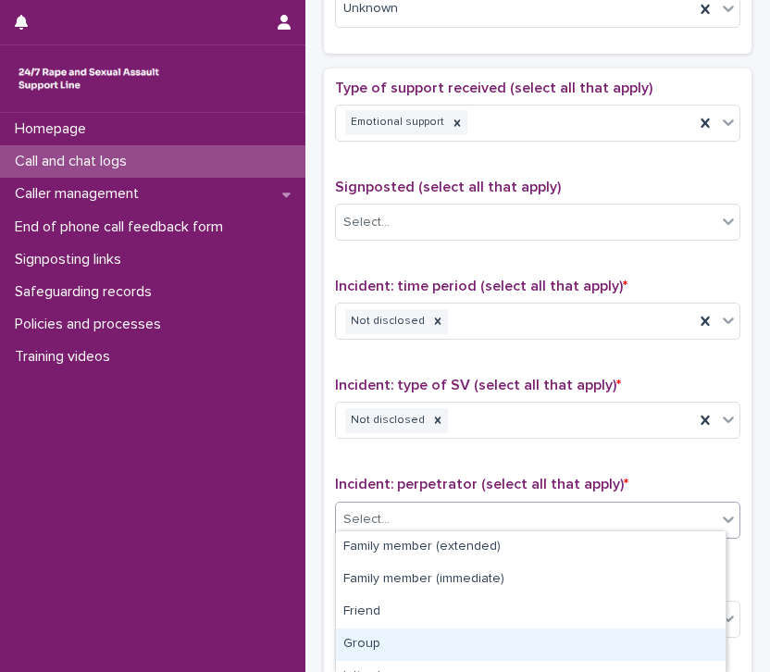
drag, startPoint x: 433, startPoint y: 509, endPoint x: 457, endPoint y: 243, distance: 266.6
click at [457, 243] on div "Type of support received (select all that apply) Emotional support Signposted (…" at bounding box center [537, 467] width 405 height 774
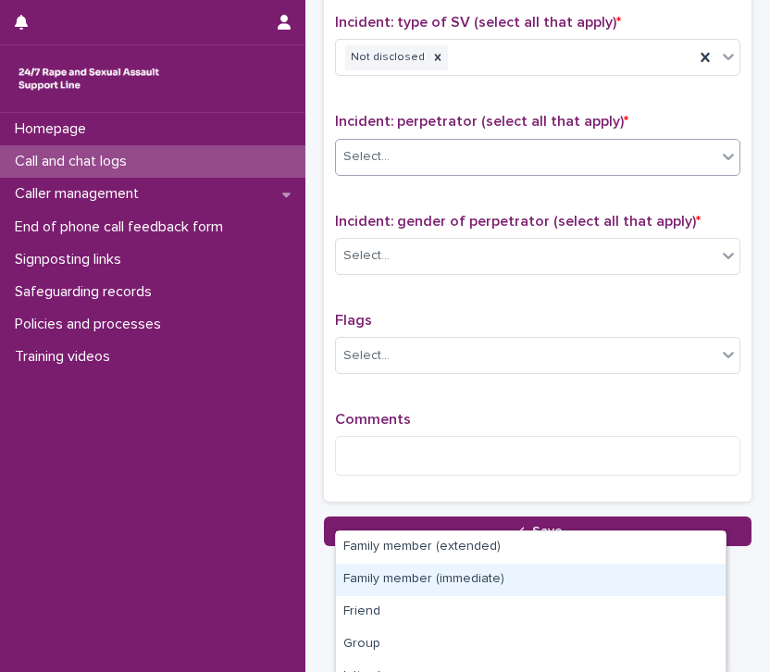
scroll to position [1351, 0]
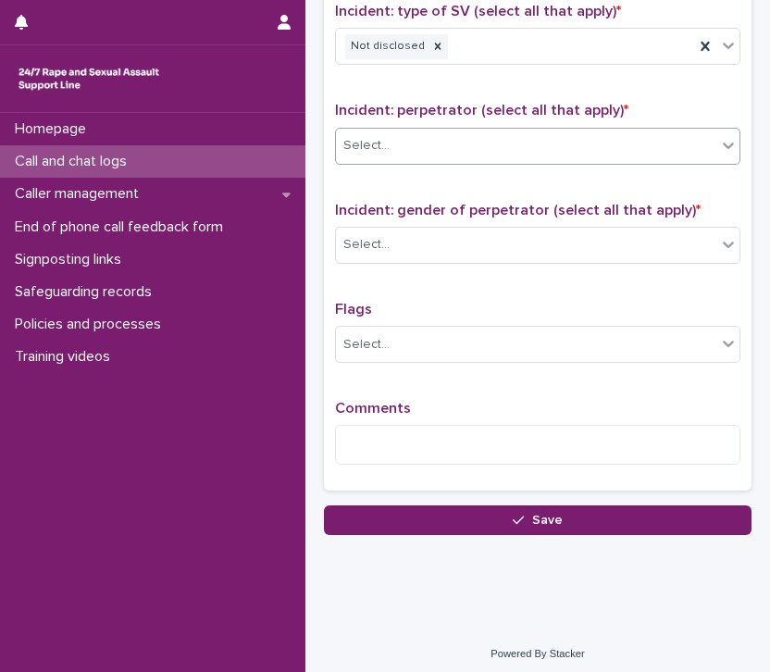
click at [438, 147] on div "Select..." at bounding box center [526, 145] width 380 height 31
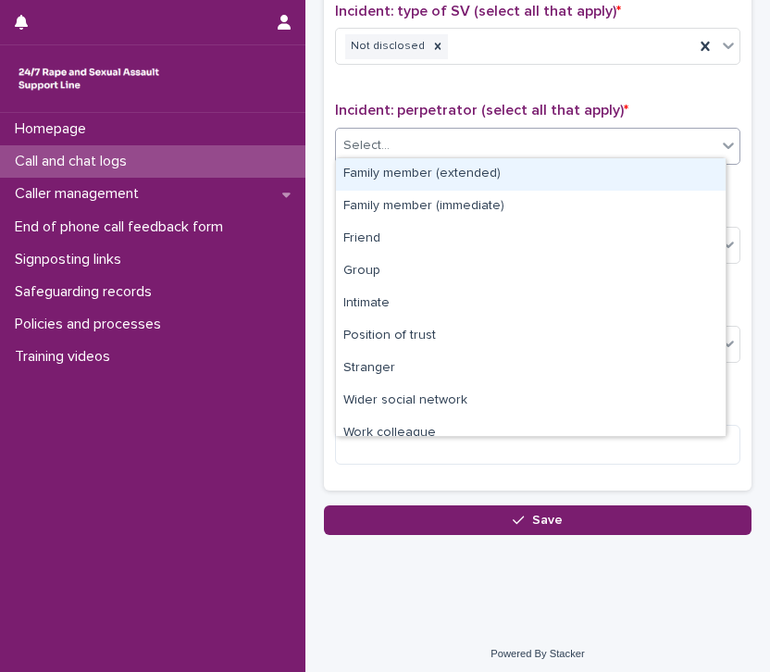
click at [438, 147] on div "Select..." at bounding box center [526, 145] width 380 height 31
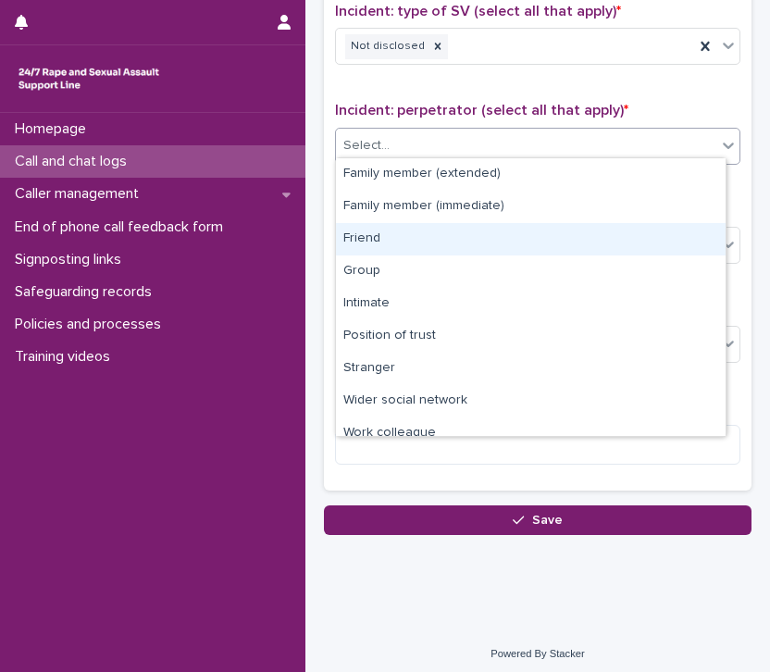
scroll to position [78, 0]
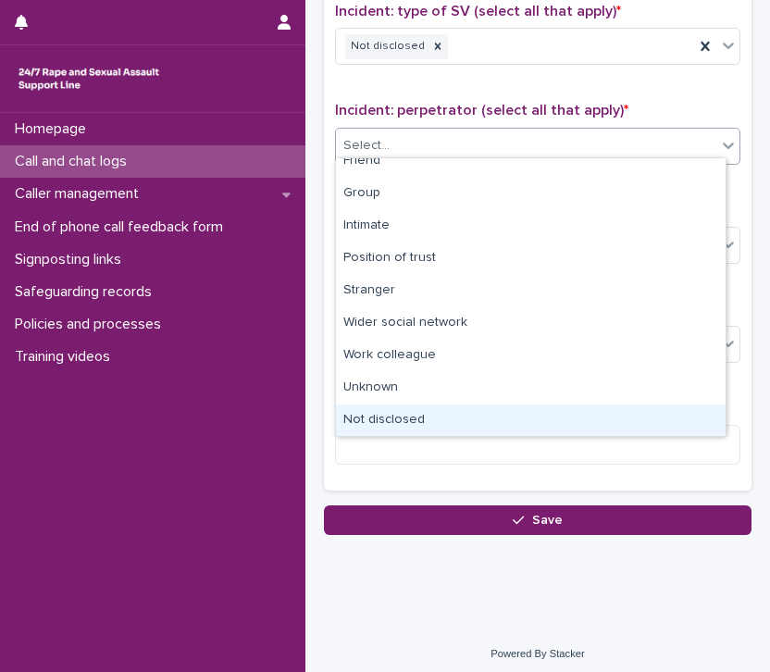
click at [417, 424] on div "Not disclosed" at bounding box center [531, 420] width 390 height 32
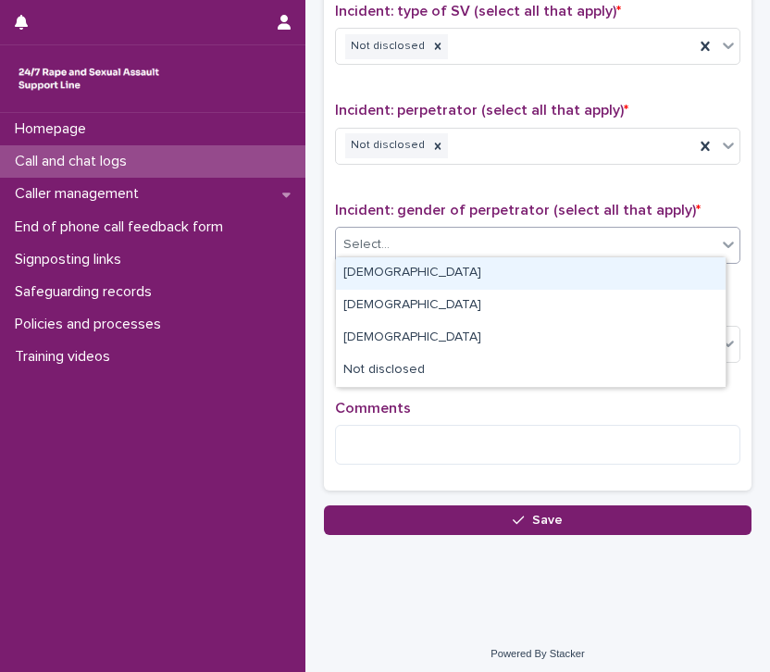
click at [471, 227] on div "Select..." at bounding box center [537, 245] width 405 height 37
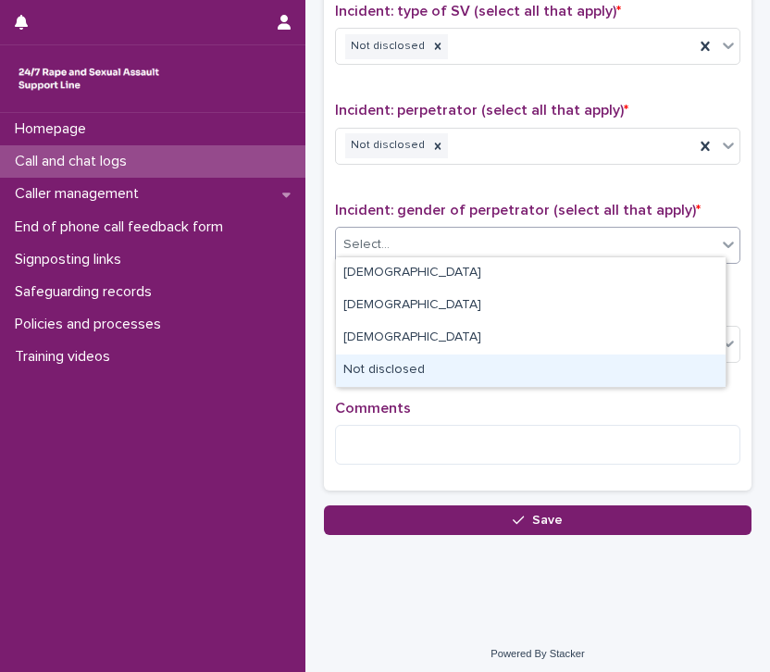
click at [482, 372] on div "Not disclosed" at bounding box center [531, 370] width 390 height 32
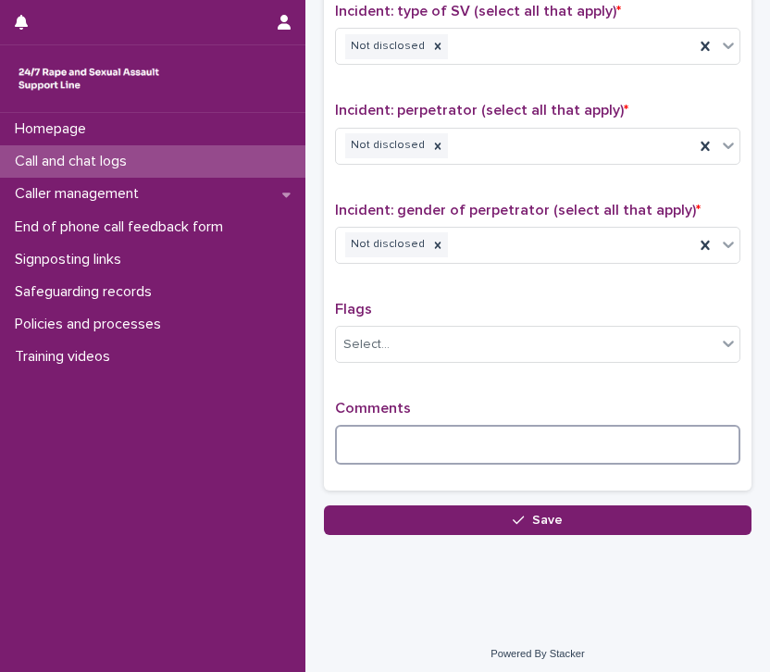
click at [431, 449] on textarea at bounding box center [537, 445] width 405 height 40
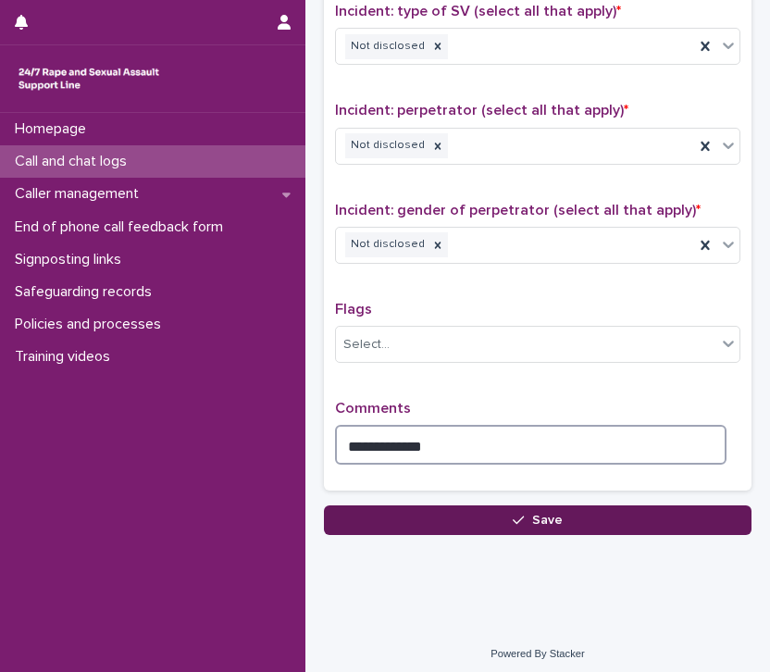
type textarea "**********"
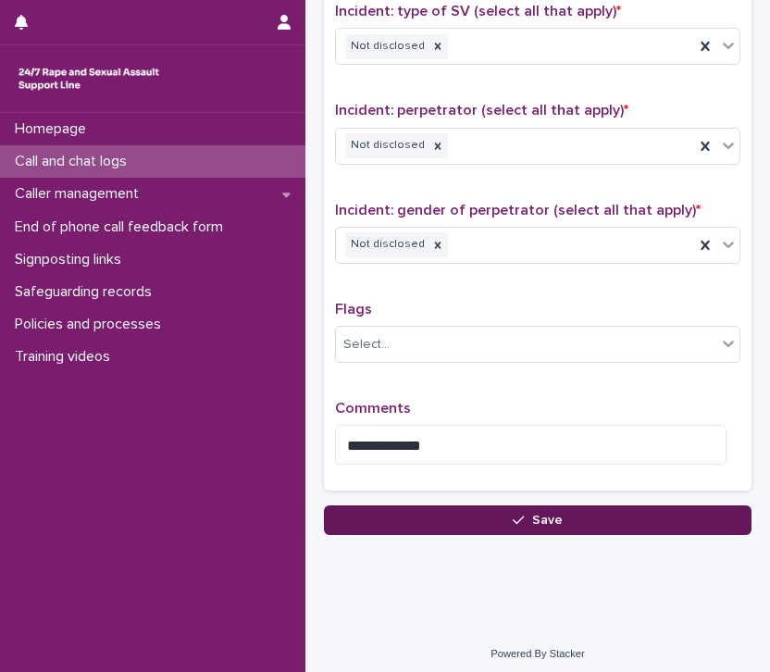
click at [552, 514] on span "Save" at bounding box center [547, 520] width 31 height 13
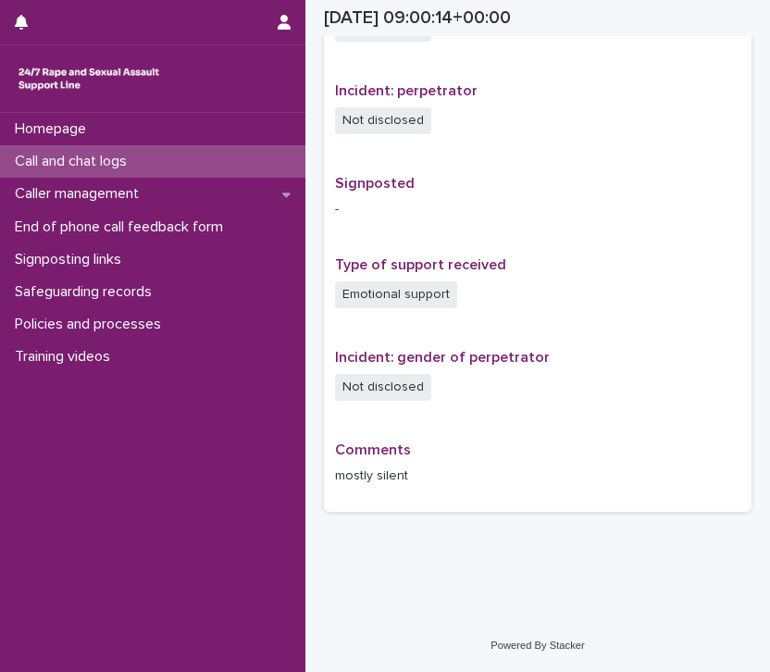
scroll to position [1047, 0]
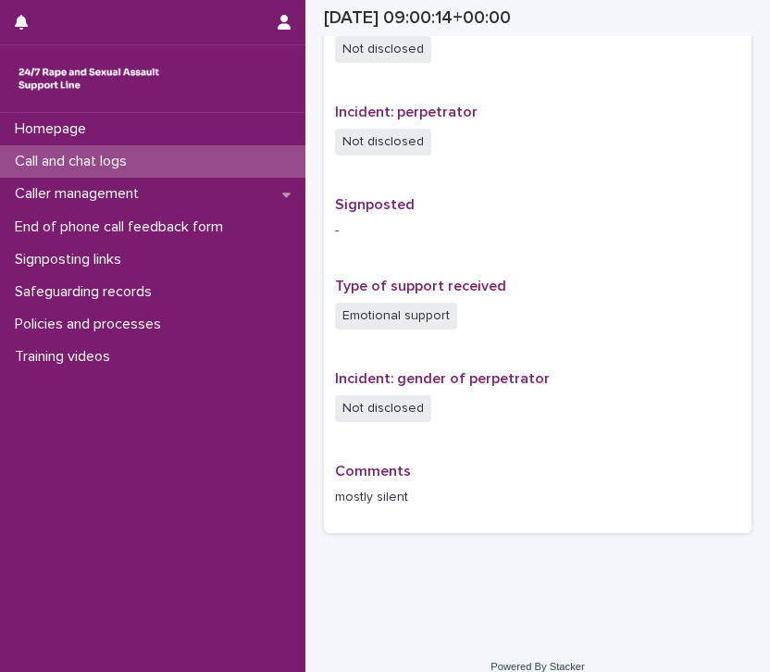
click at [118, 163] on p "Call and chat logs" at bounding box center [74, 162] width 134 height 18
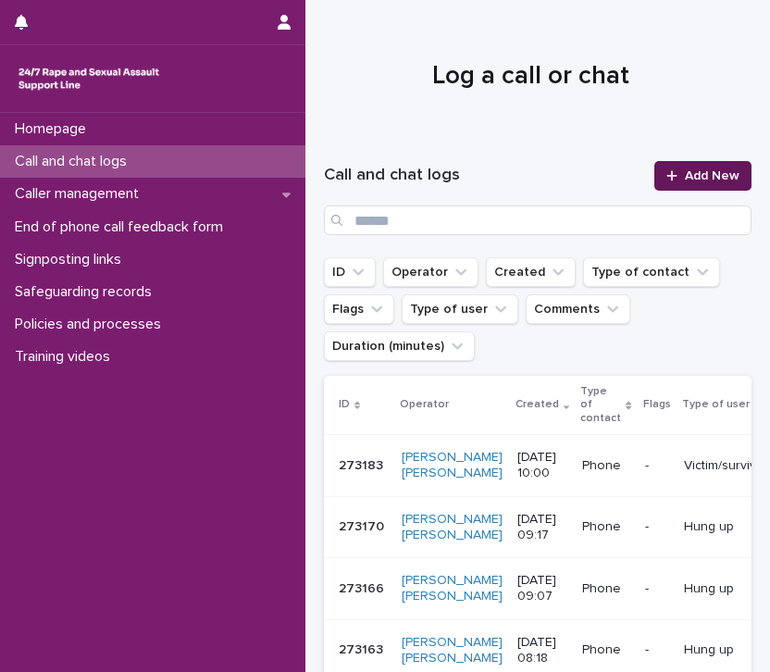
click at [688, 182] on link "Add New" at bounding box center [702, 176] width 97 height 30
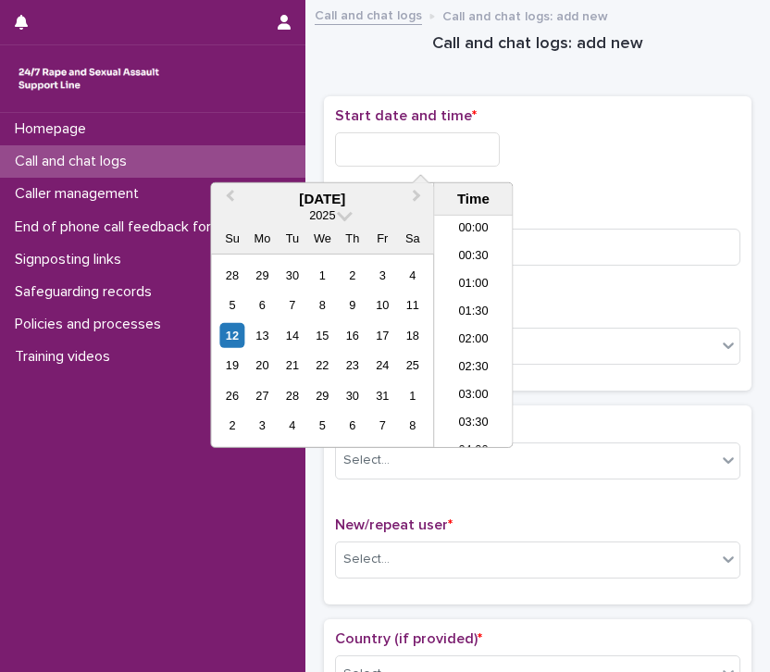
click at [372, 143] on input "text" at bounding box center [417, 149] width 165 height 34
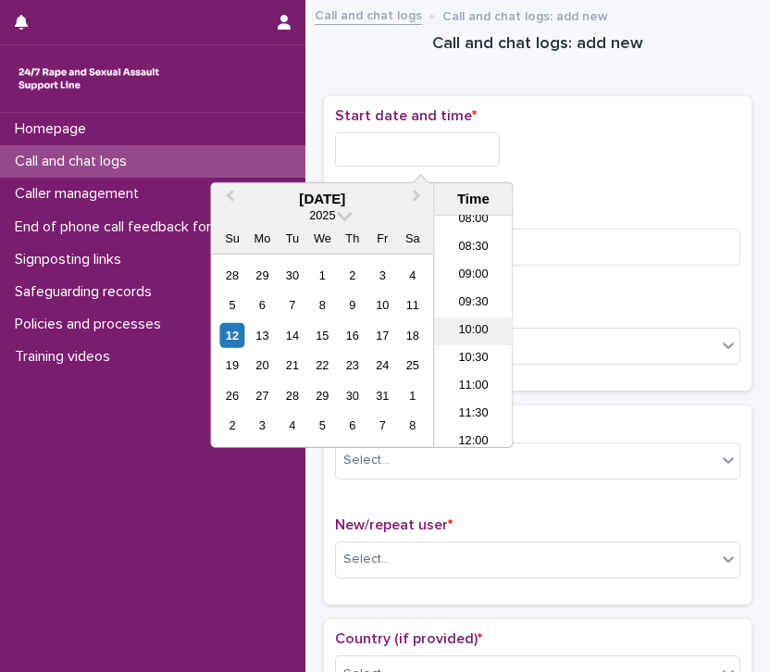
click at [468, 320] on li "10:00" at bounding box center [473, 331] width 79 height 28
click at [454, 145] on input "**********" at bounding box center [417, 149] width 165 height 34
type input "**********"
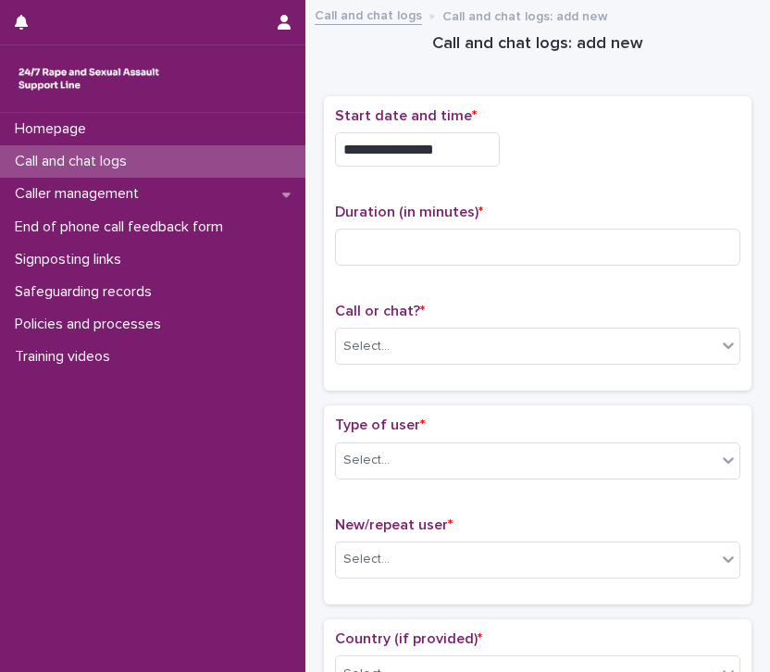
click at [677, 198] on div "**********" at bounding box center [537, 243] width 405 height 273
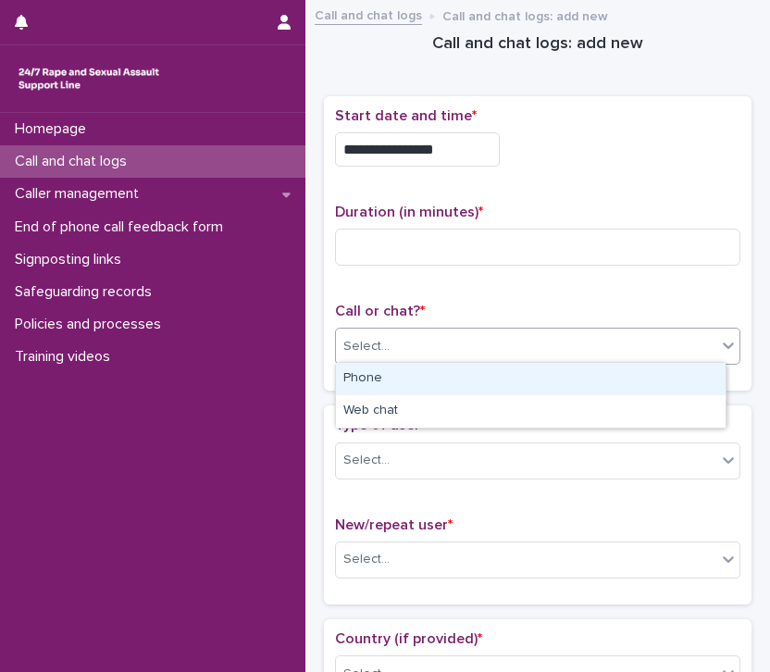
click at [394, 351] on div "Select..." at bounding box center [526, 346] width 380 height 31
click at [392, 381] on div "Phone" at bounding box center [531, 379] width 390 height 32
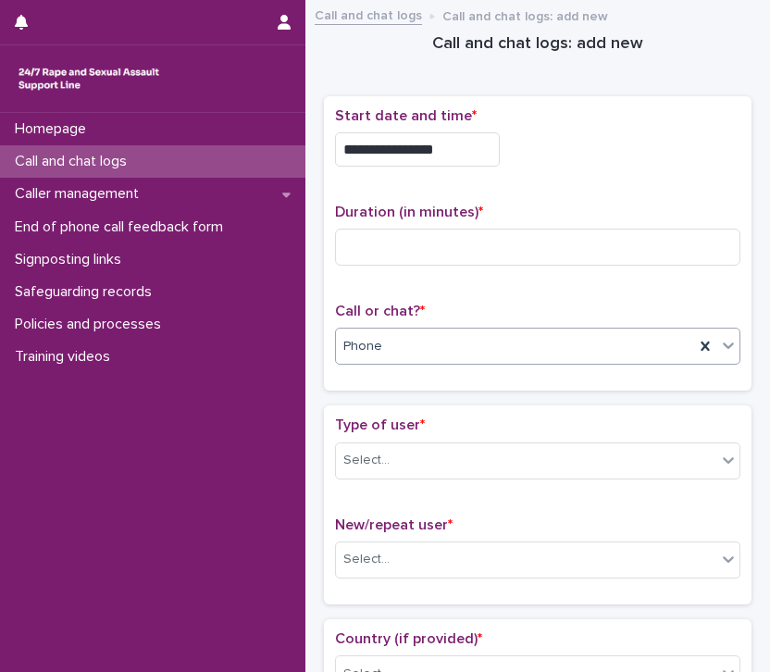
scroll to position [0, 0]
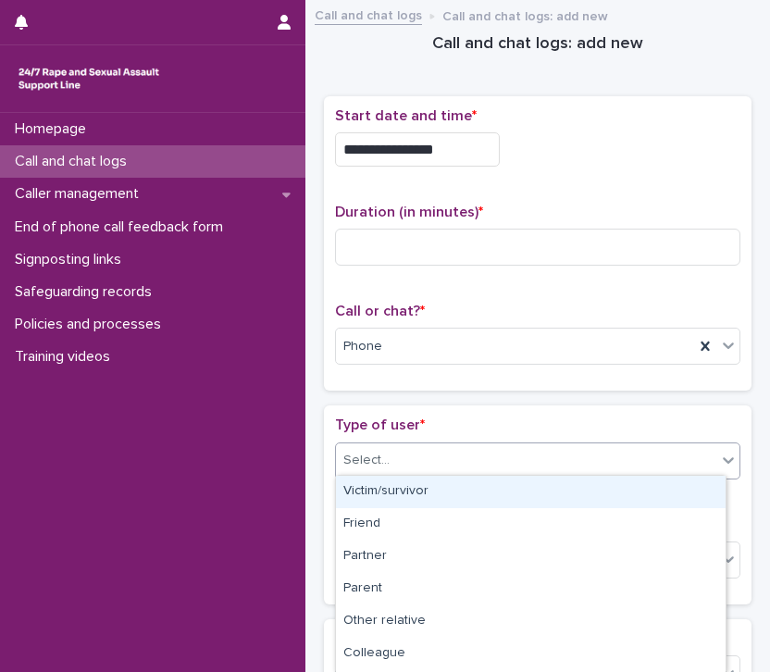
click at [418, 468] on div "Select..." at bounding box center [526, 460] width 380 height 31
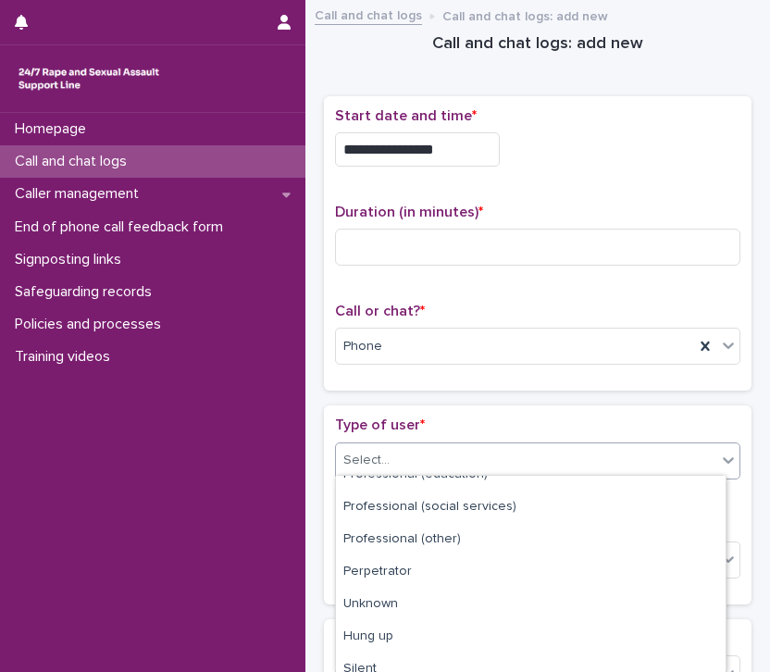
scroll to position [288, 0]
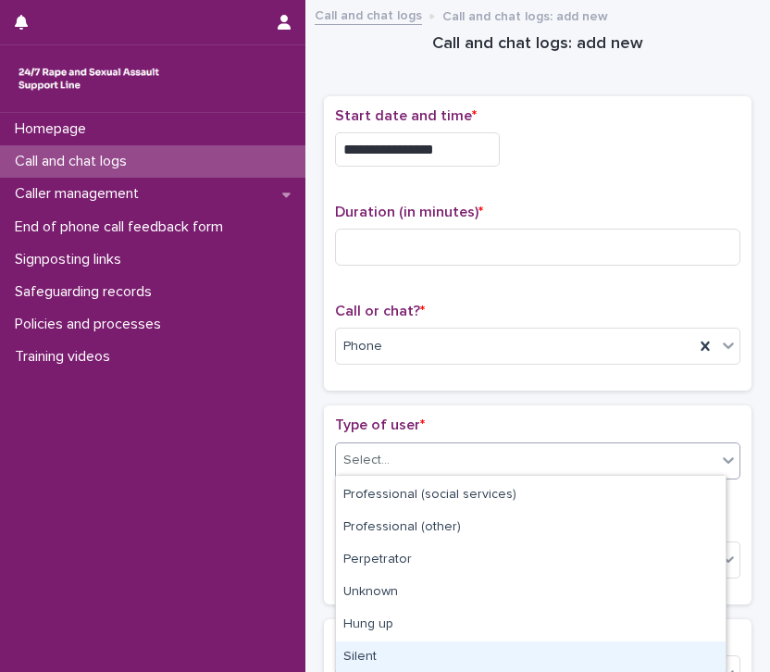
click at [402, 657] on div "Silent" at bounding box center [531, 657] width 390 height 32
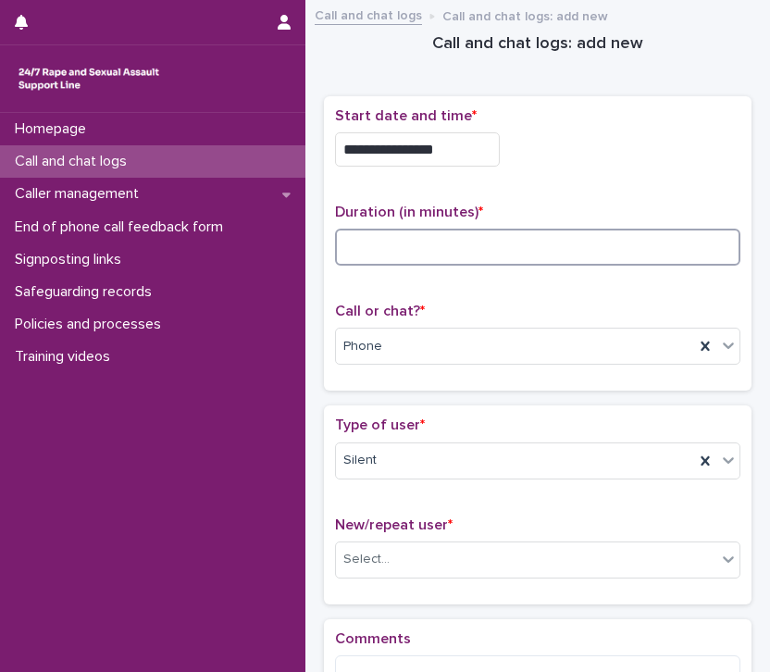
click at [440, 244] on input at bounding box center [537, 247] width 405 height 37
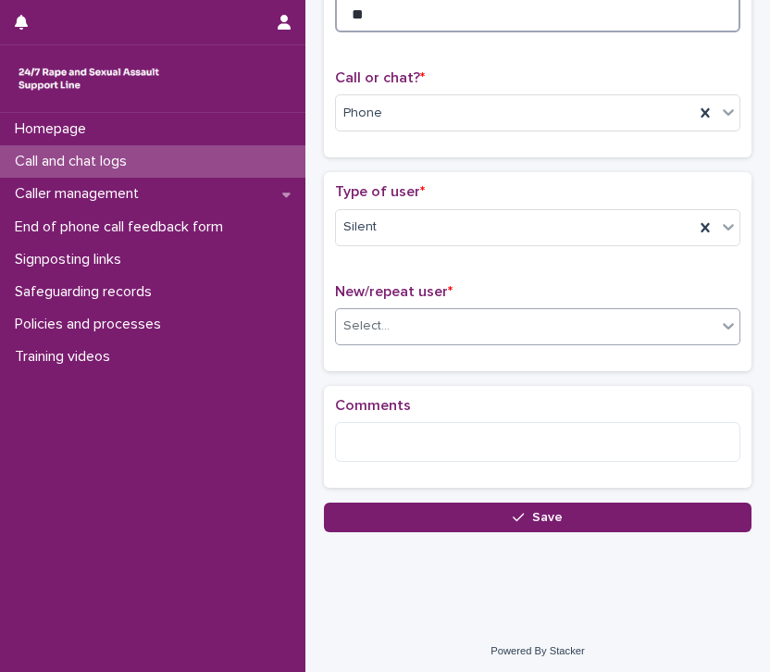
type input "**"
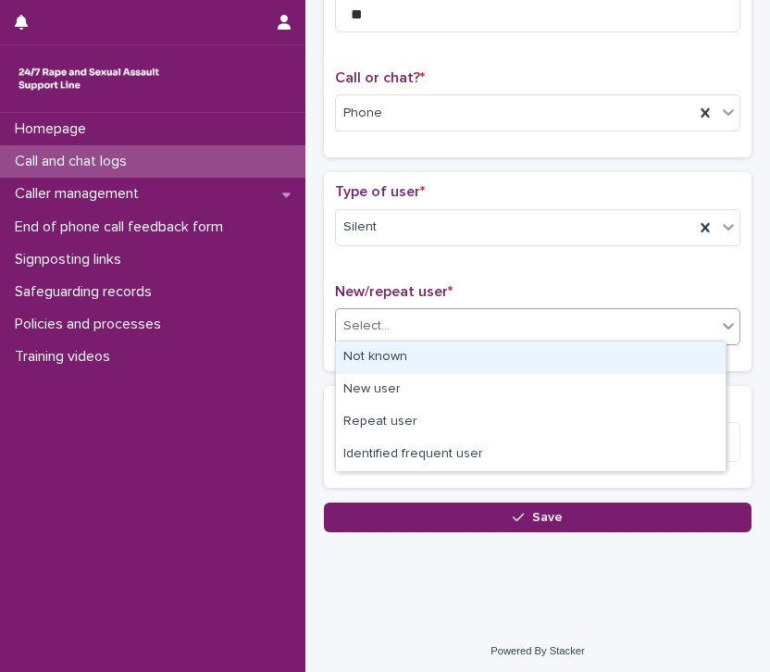
click at [481, 332] on div "Select..." at bounding box center [526, 326] width 380 height 31
click at [471, 355] on div "Not known" at bounding box center [531, 357] width 390 height 32
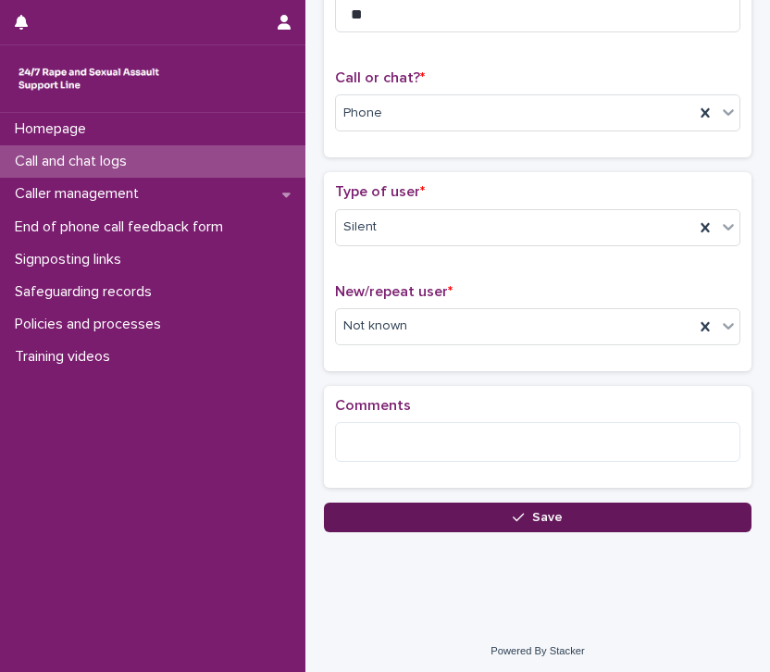
click at [532, 514] on span "Save" at bounding box center [547, 517] width 31 height 13
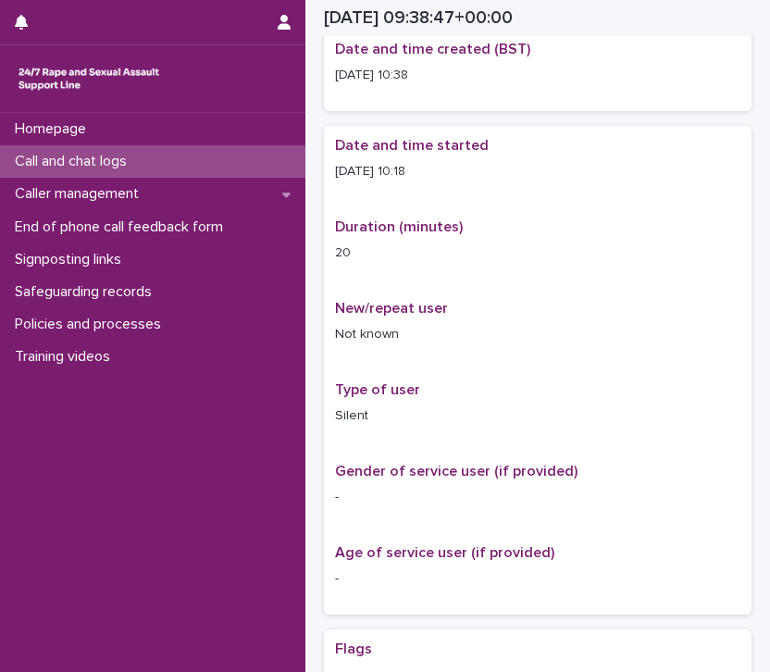
scroll to position [254, 0]
